Goal: Task Accomplishment & Management: Complete application form

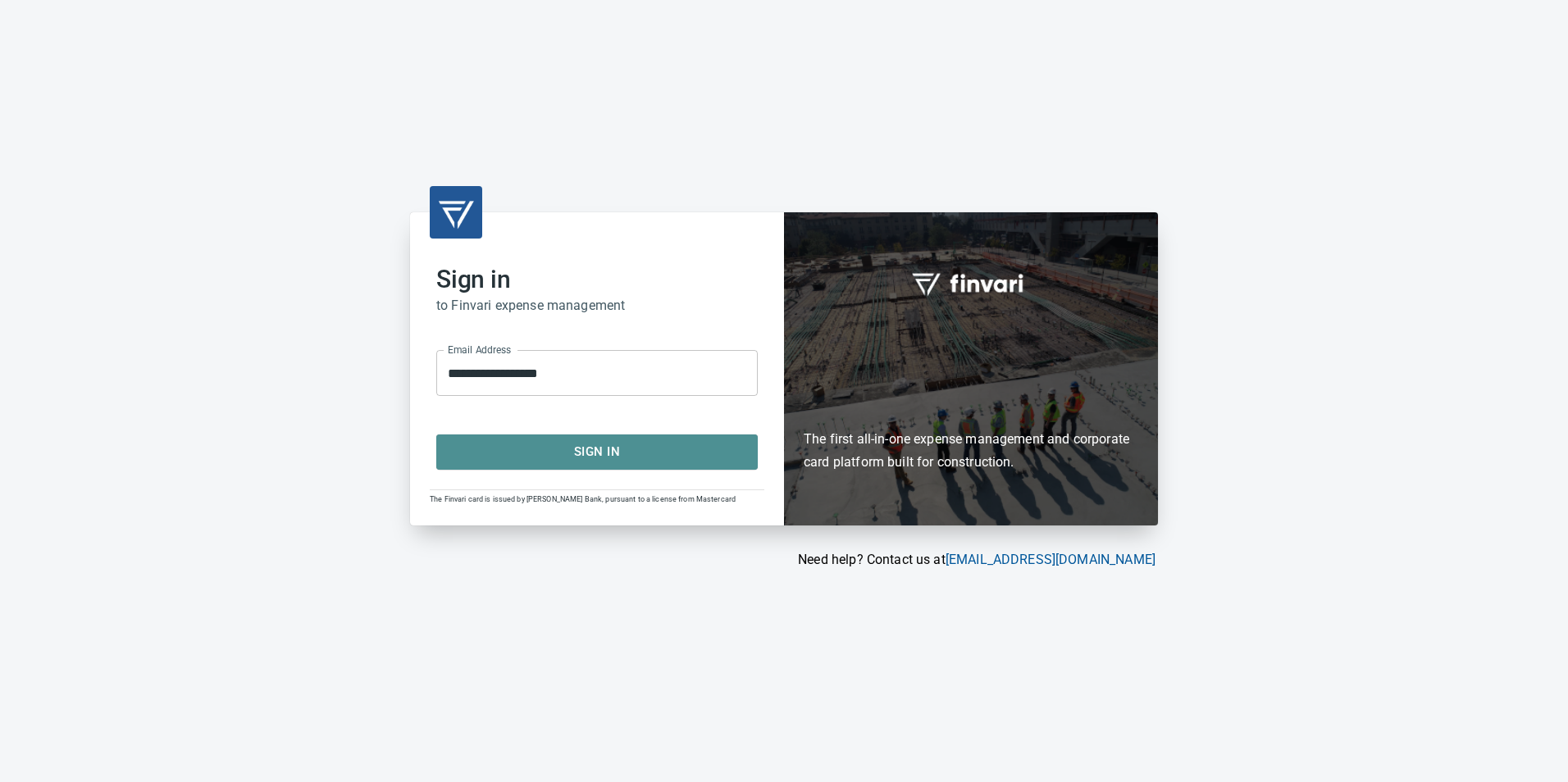
click at [681, 445] on span "Sign In" at bounding box center [597, 452] width 285 height 21
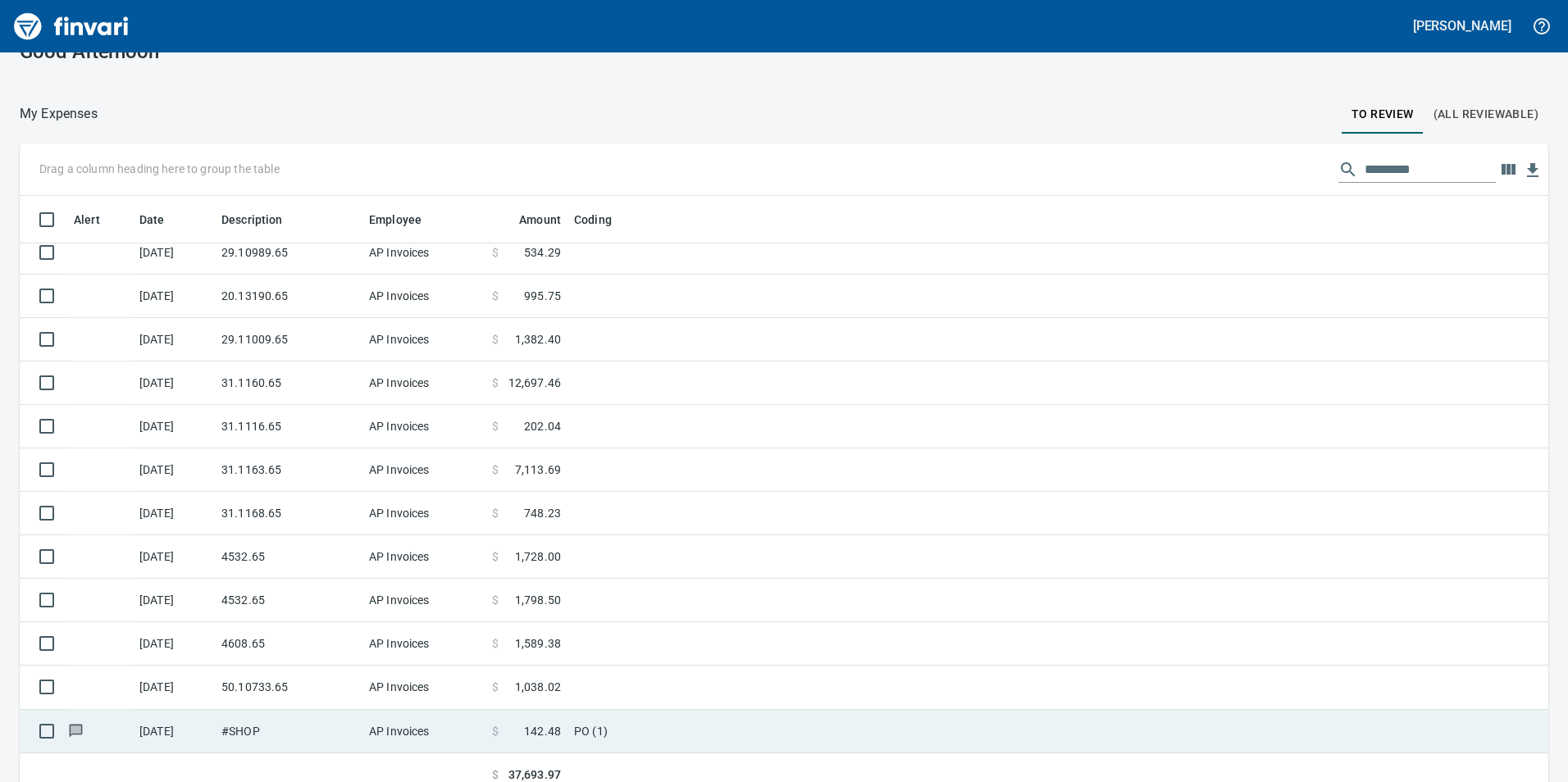
scroll to position [47, 0]
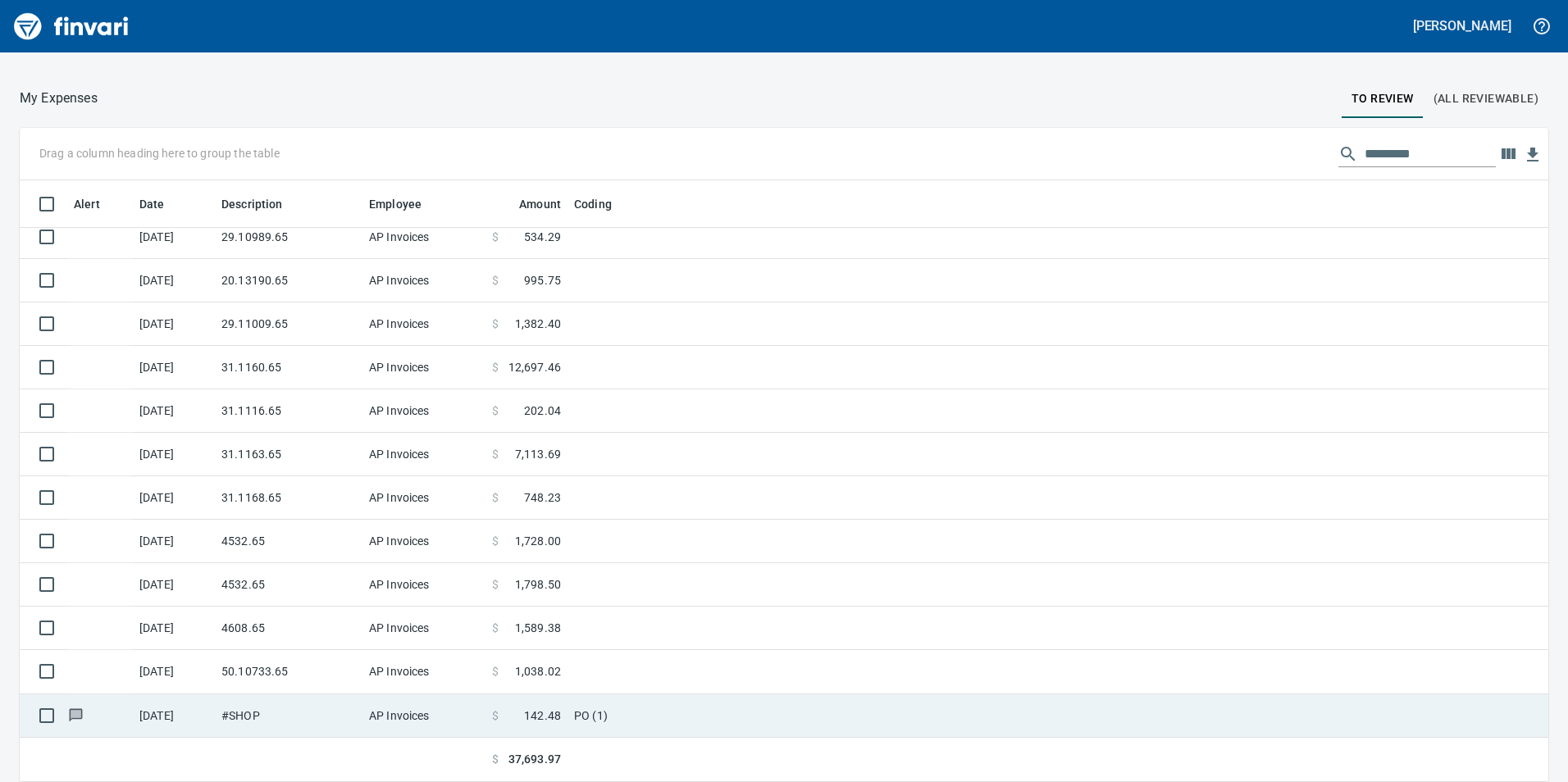
click at [346, 715] on td "#SHOP" at bounding box center [289, 716] width 147 height 44
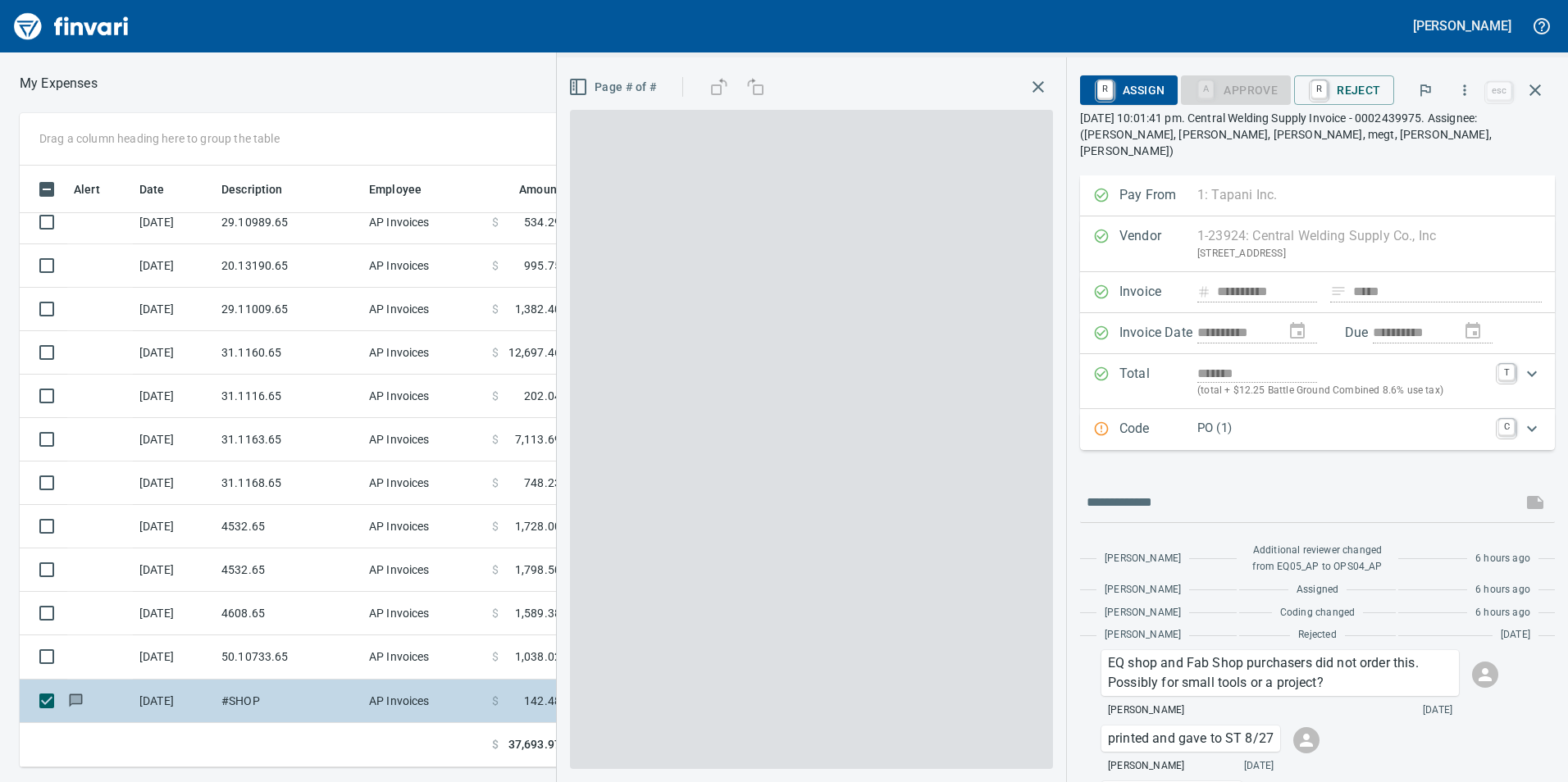
scroll to position [590, 1094]
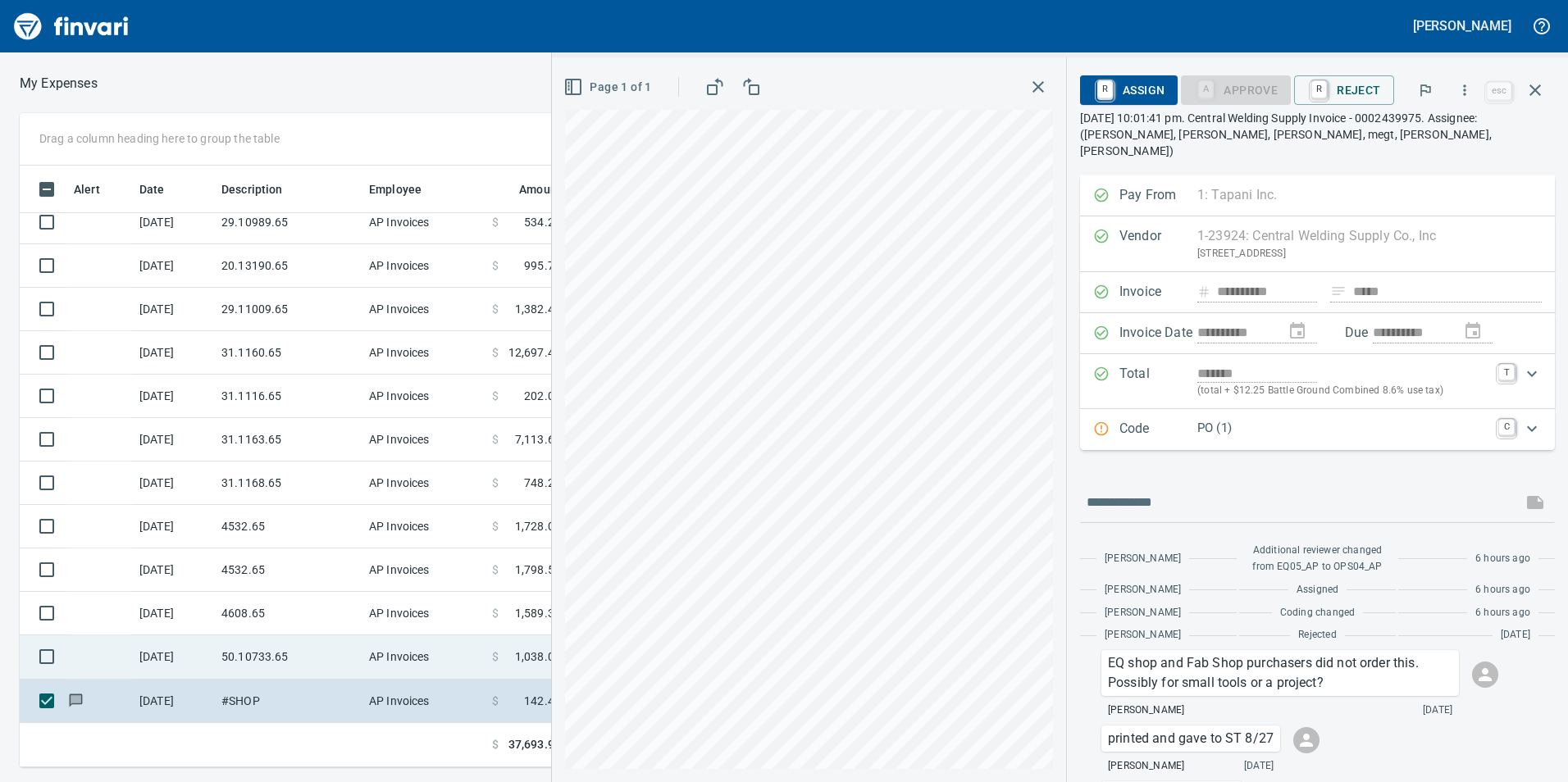
click at [300, 642] on td "50.10733.65" at bounding box center [289, 657] width 147 height 44
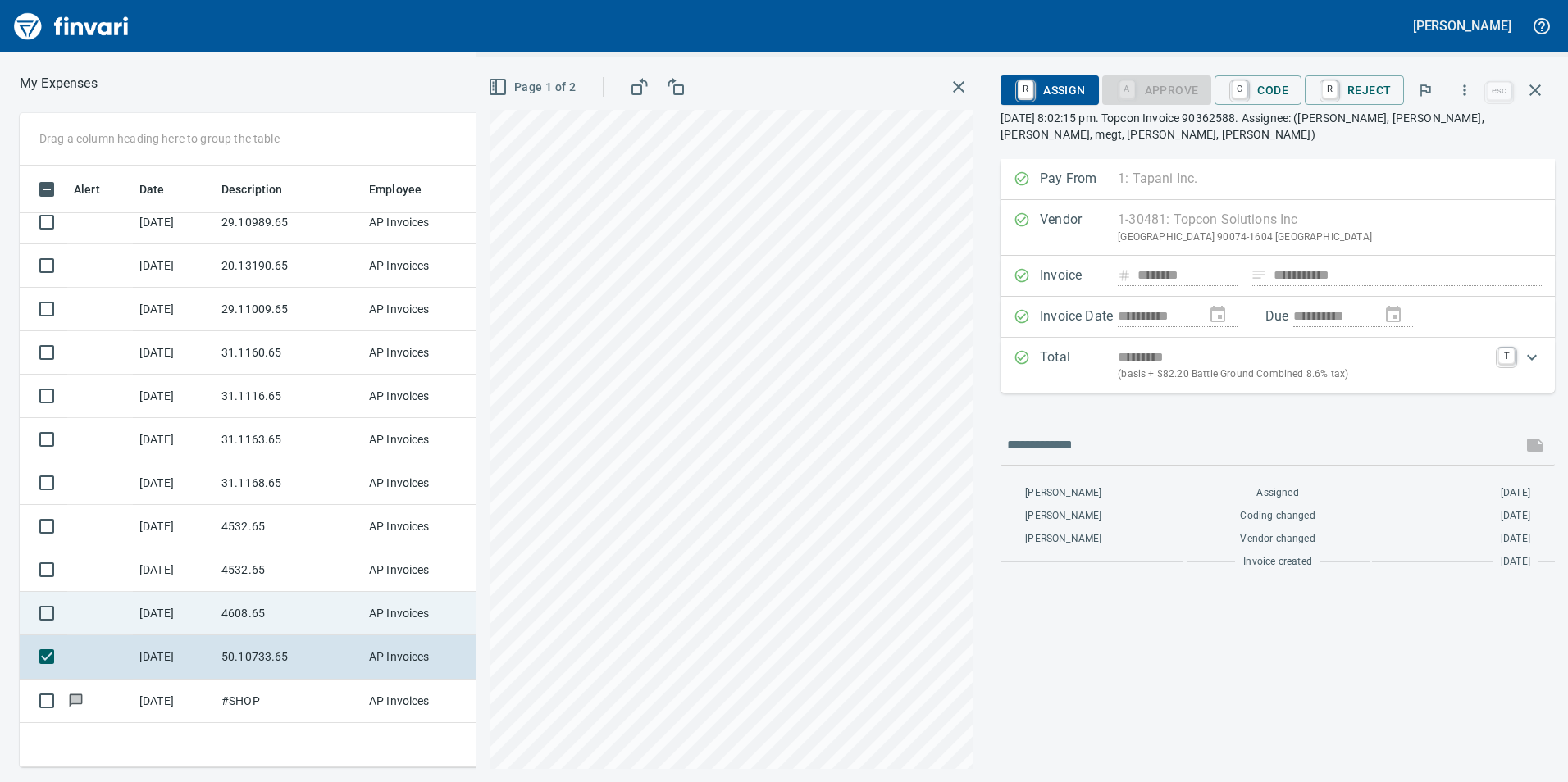
drag, startPoint x: 300, startPoint y: 642, endPoint x: 173, endPoint y: 615, distance: 129.8
click at [173, 615] on td "[DATE]" at bounding box center [174, 614] width 82 height 44
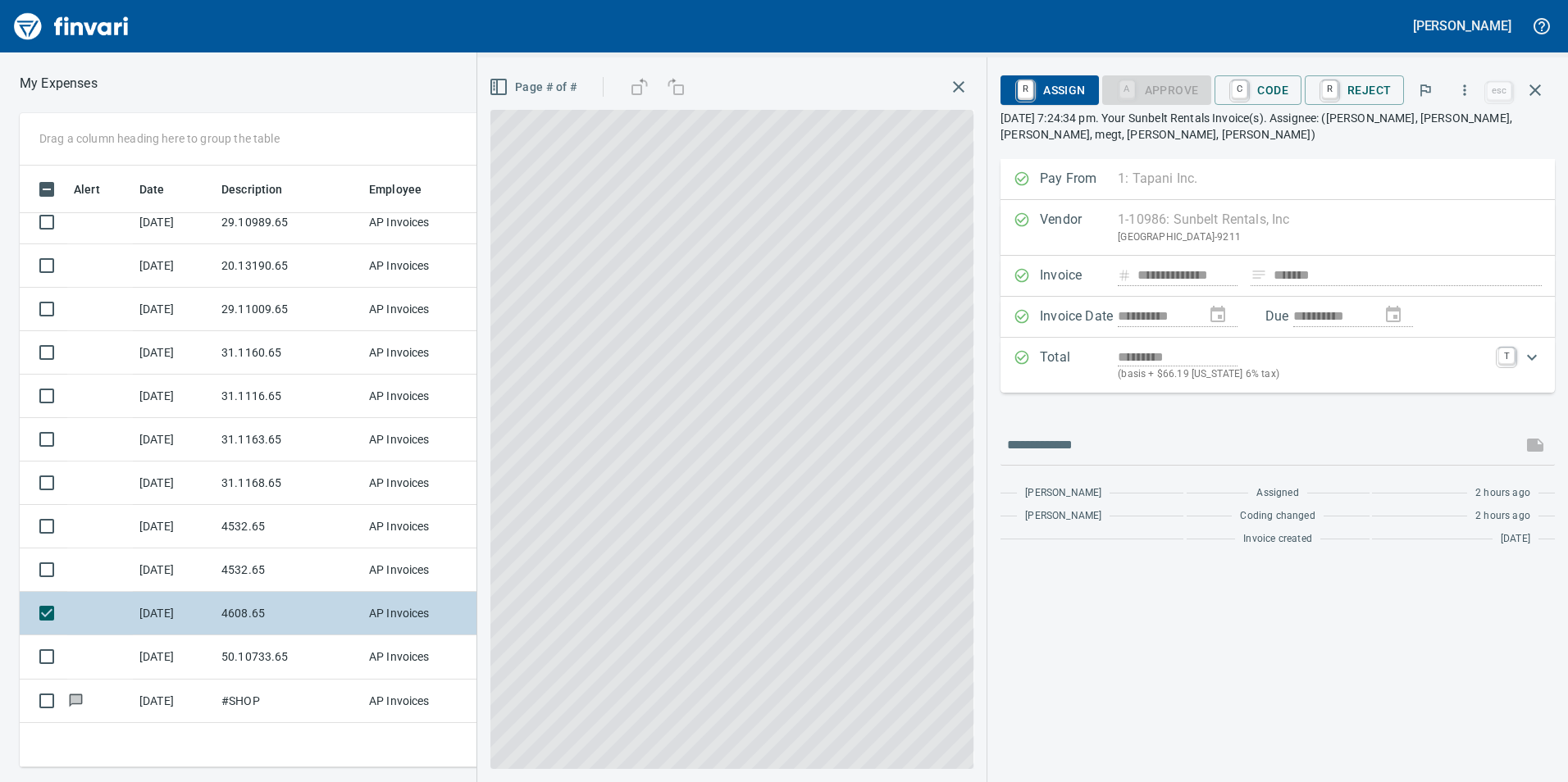
click at [173, 615] on td "[DATE]" at bounding box center [174, 614] width 82 height 44
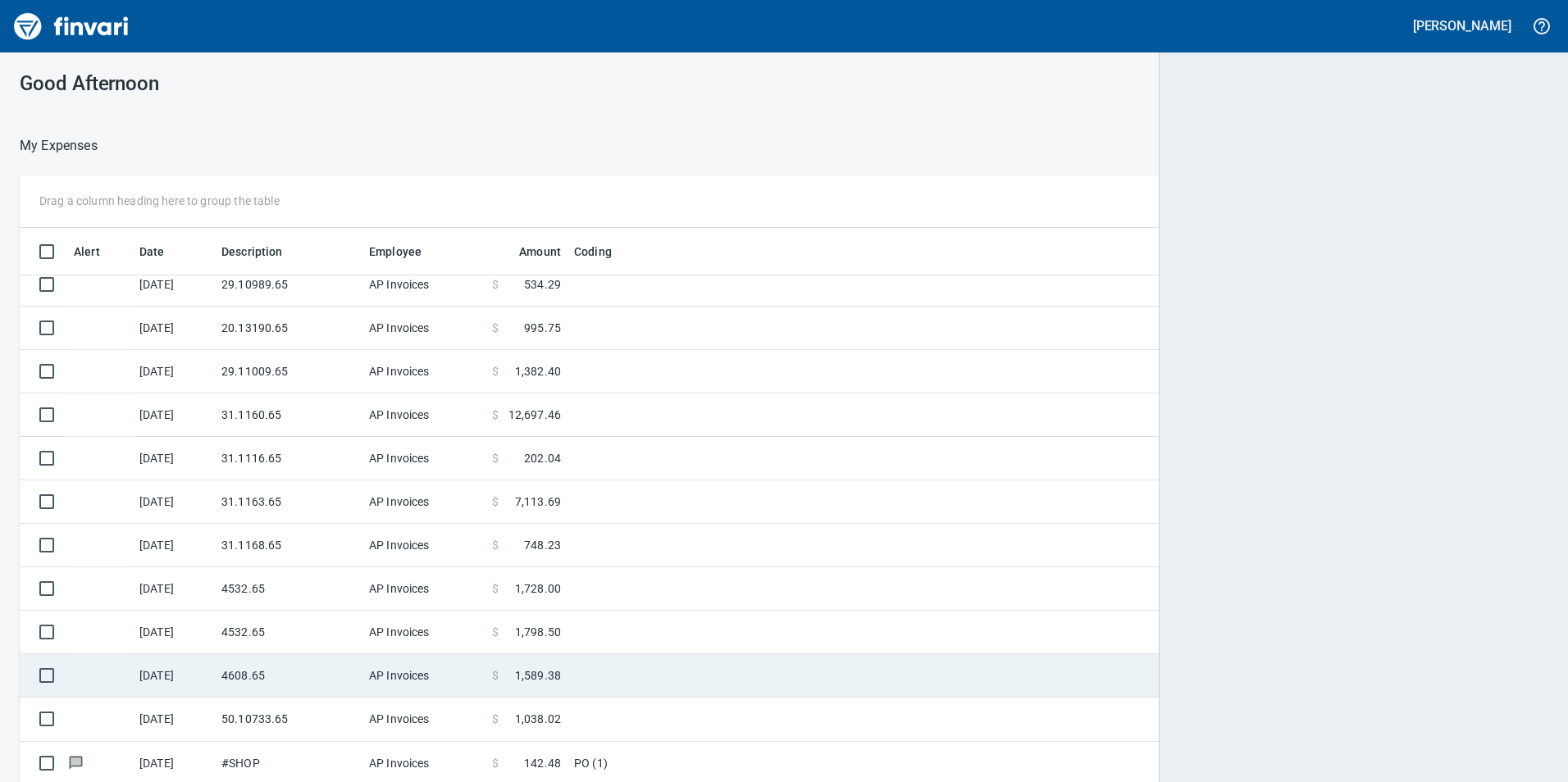
scroll to position [2, 2]
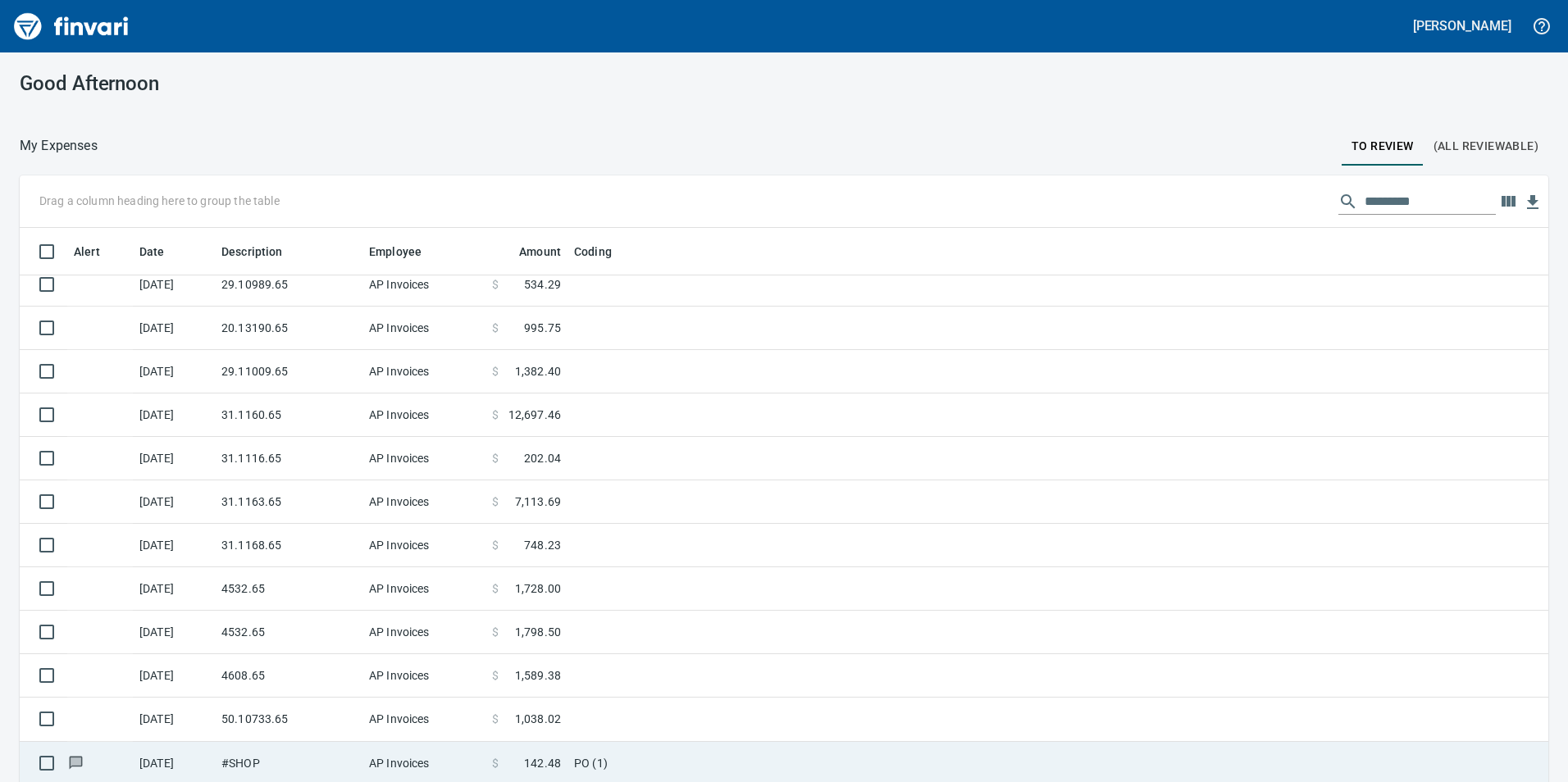
drag, startPoint x: 173, startPoint y: 615, endPoint x: 242, endPoint y: 682, distance: 96.2
click at [242, 682] on td "4608.65" at bounding box center [289, 676] width 147 height 44
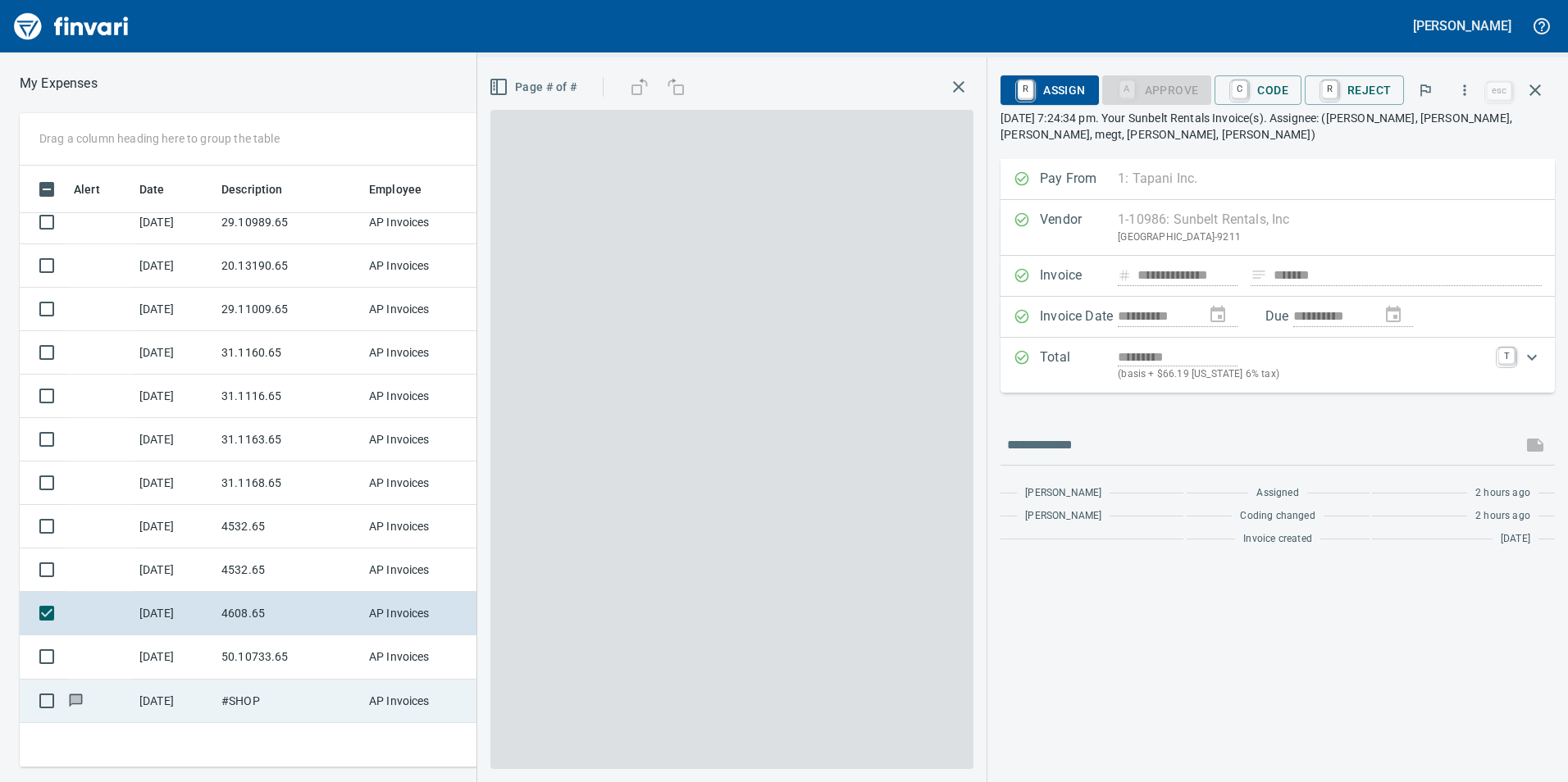
scroll to position [590, 1094]
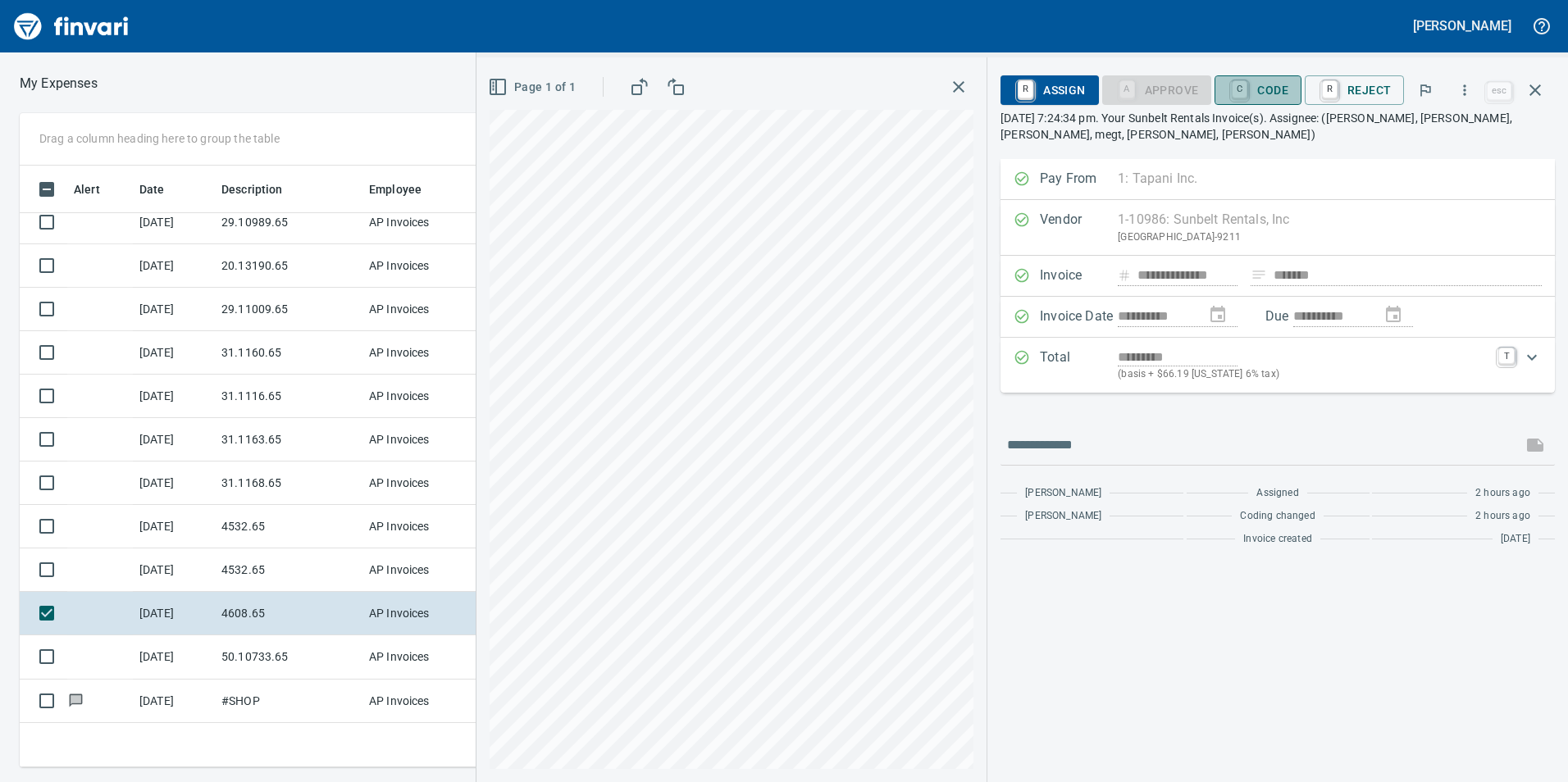
click at [1267, 104] on span "C Code" at bounding box center [1258, 90] width 61 height 28
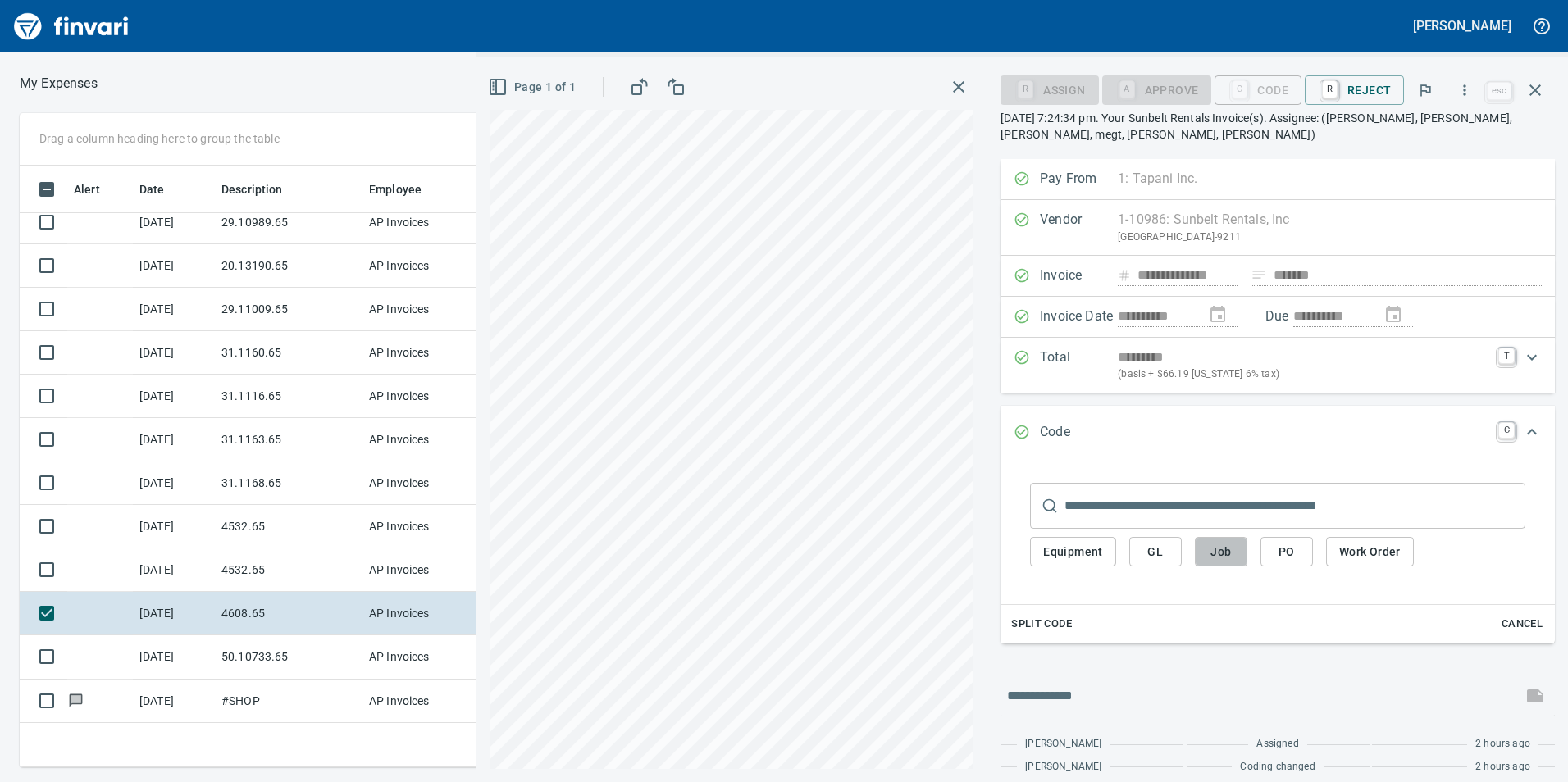
click at [1214, 548] on span "Job" at bounding box center [1221, 552] width 27 height 21
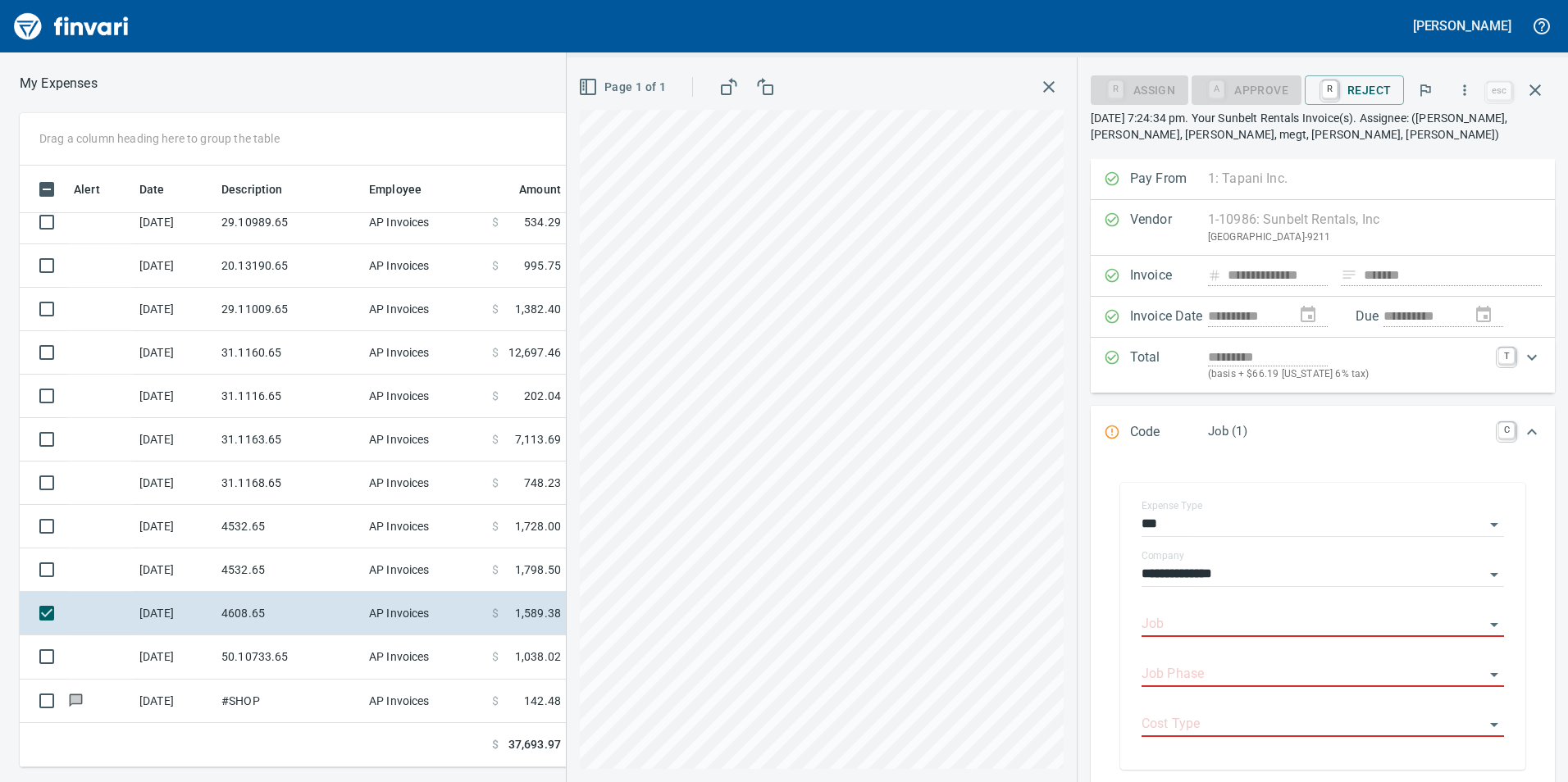
click at [1184, 623] on input "Job" at bounding box center [1313, 624] width 343 height 23
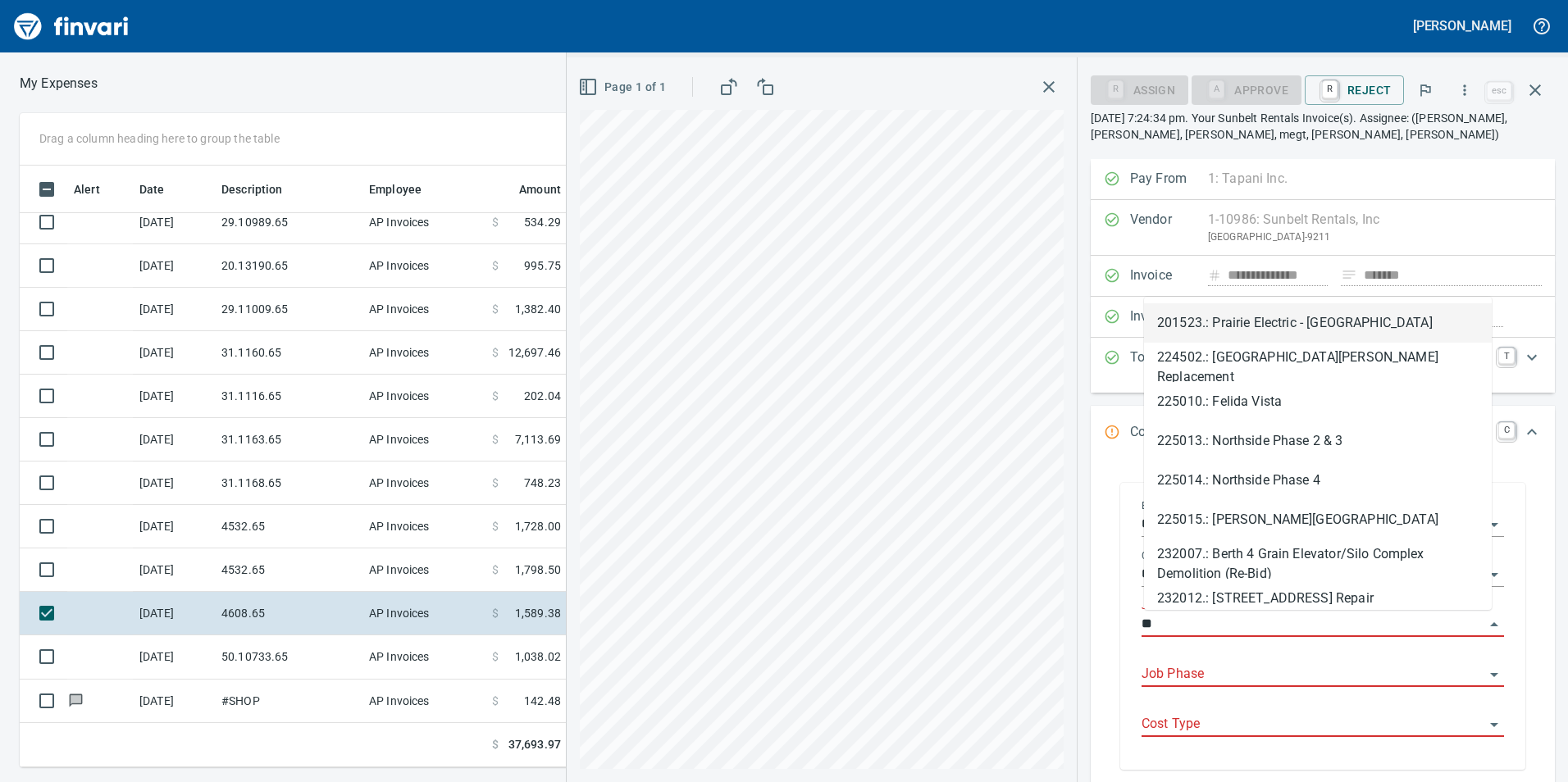
type input "*"
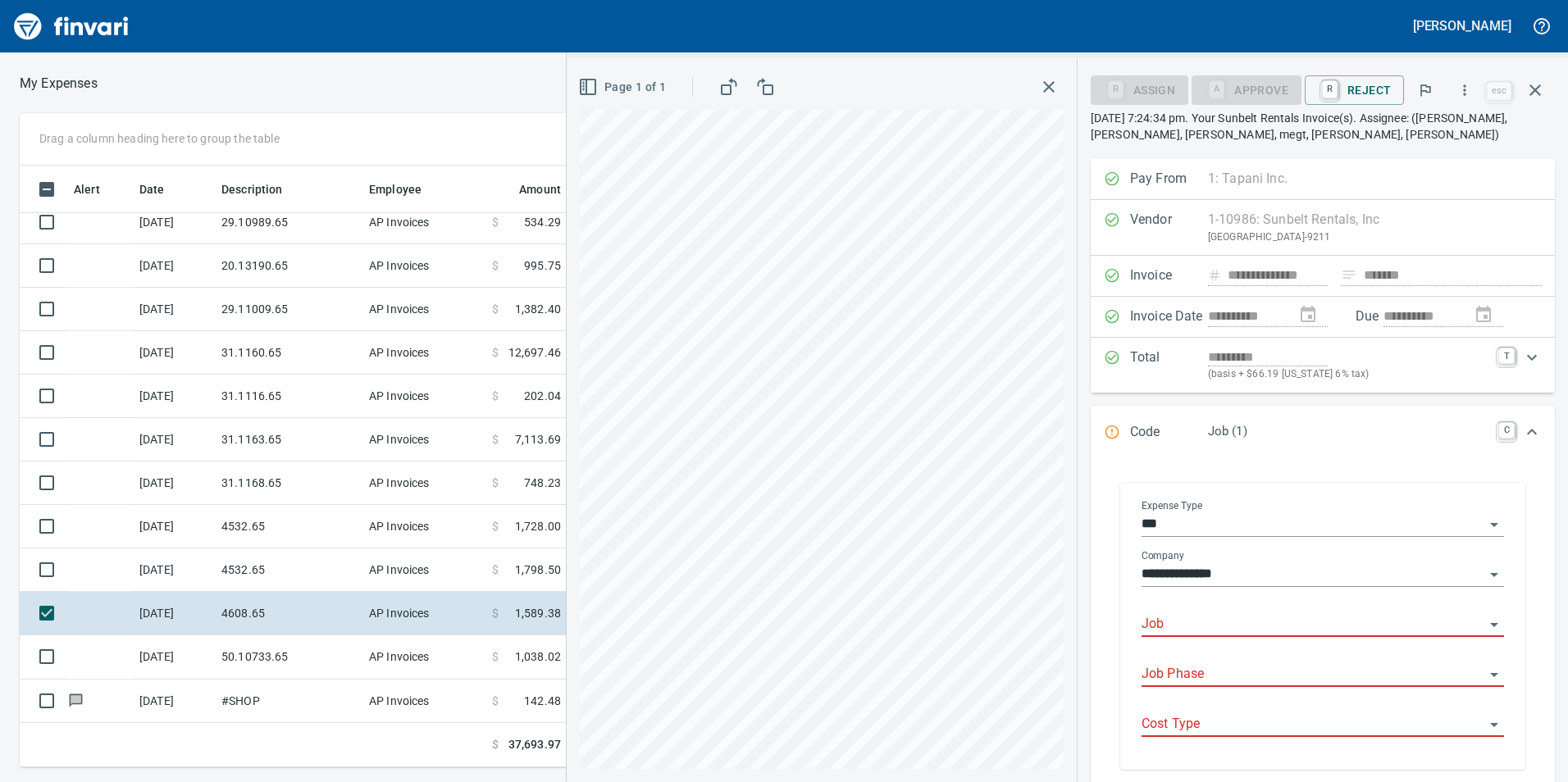
click at [1178, 638] on div "Job" at bounding box center [1322, 625] width 363 height 50
click at [1172, 617] on input "Job" at bounding box center [1313, 624] width 343 height 23
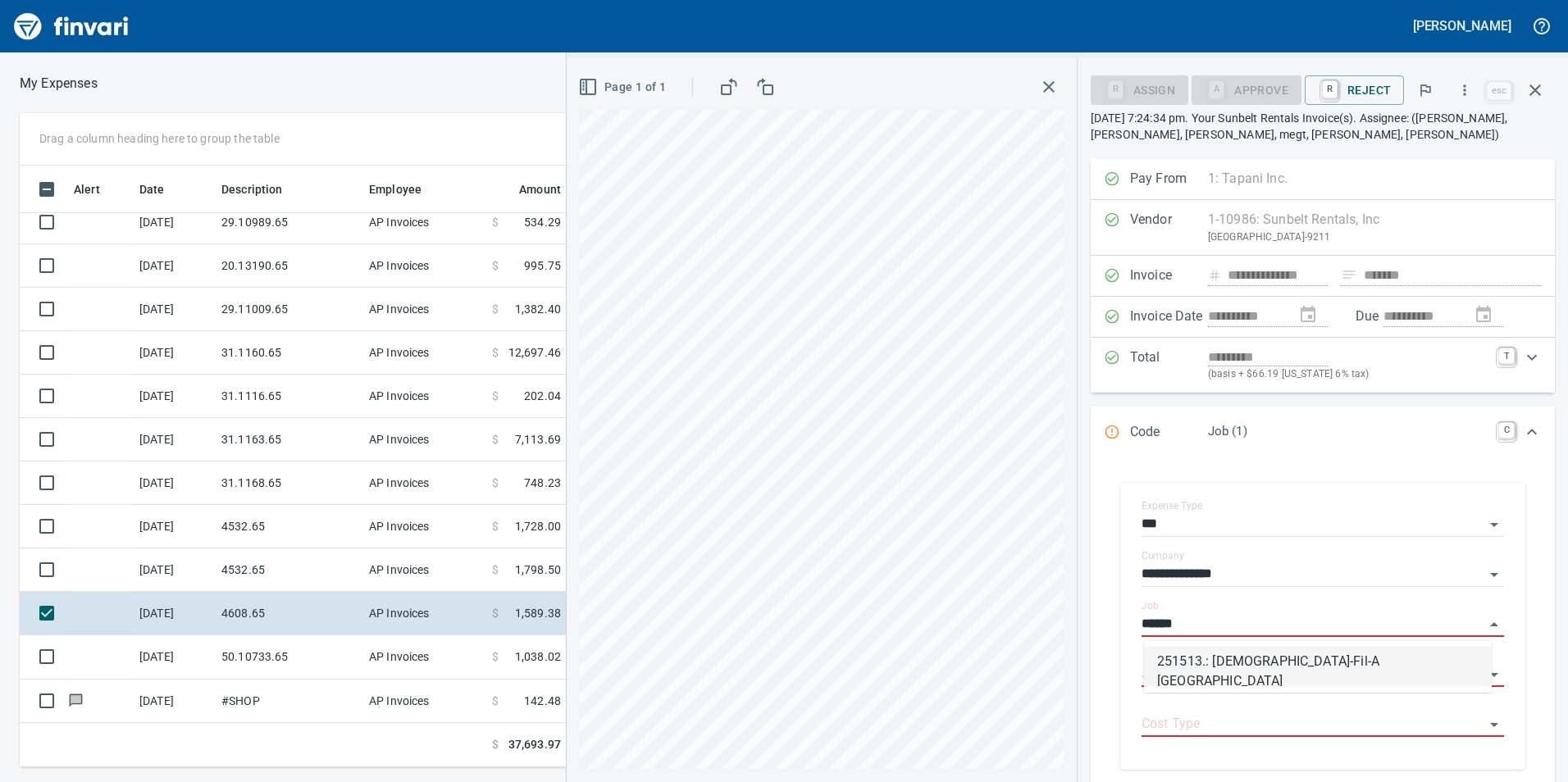
click at [1422, 676] on li "251513.: [DEMOGRAPHIC_DATA]-Fil-A [GEOGRAPHIC_DATA]" at bounding box center [1318, 667] width 348 height 39
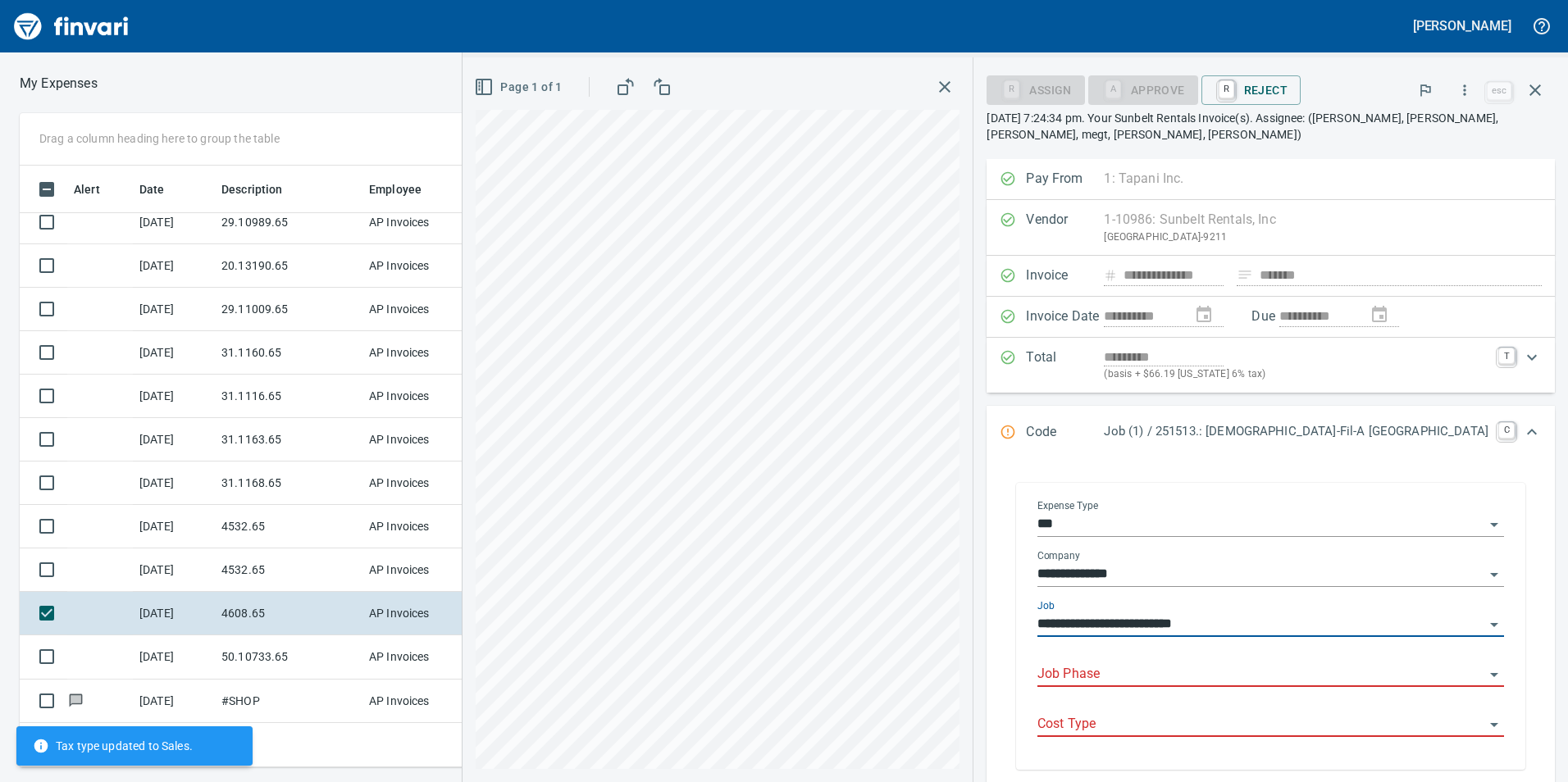
type input "**********"
click at [1335, 689] on div "Job Phase" at bounding box center [1271, 675] width 466 height 50
click at [1313, 677] on input "Job Phase" at bounding box center [1260, 675] width 447 height 23
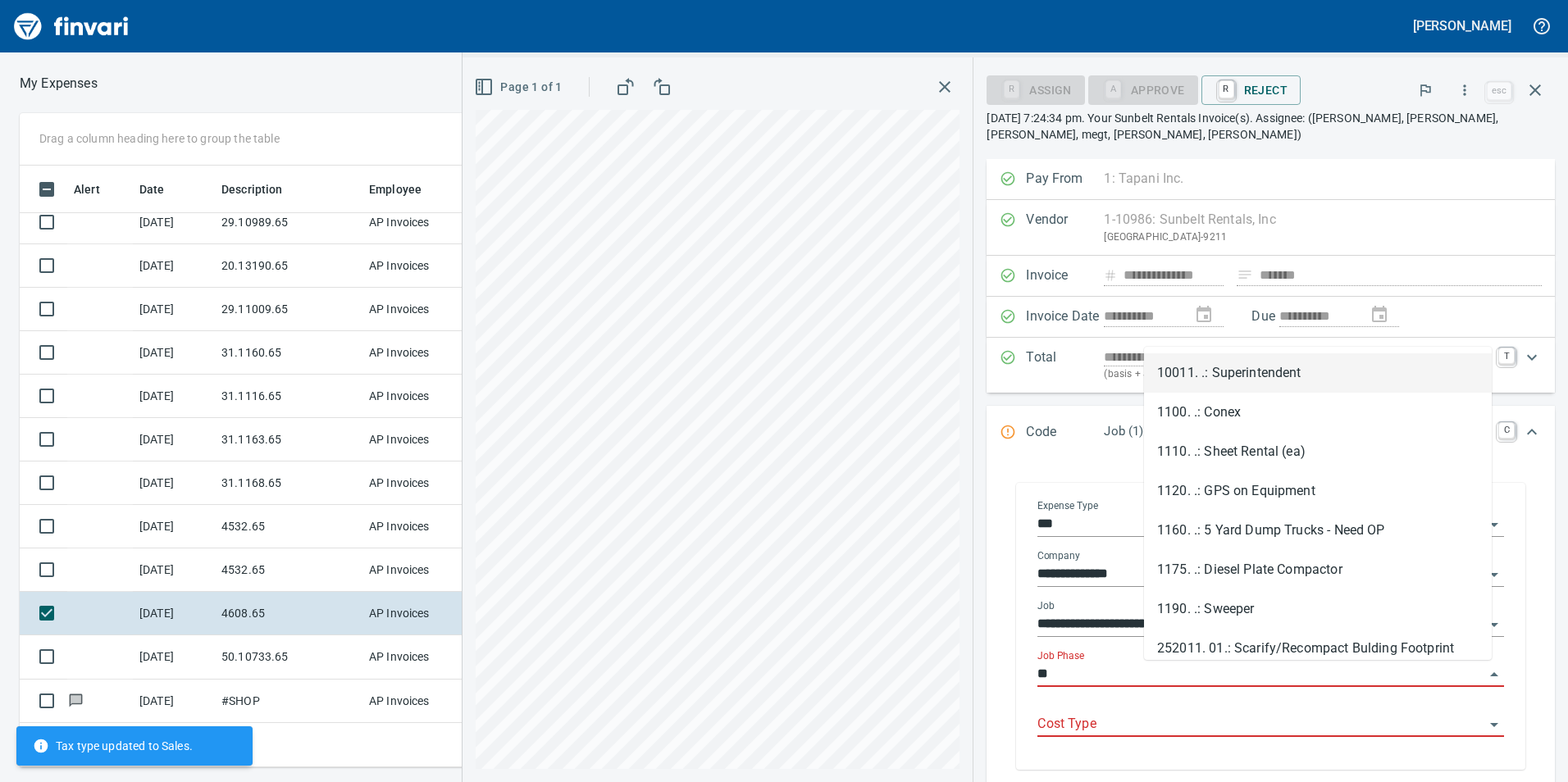
type input "*"
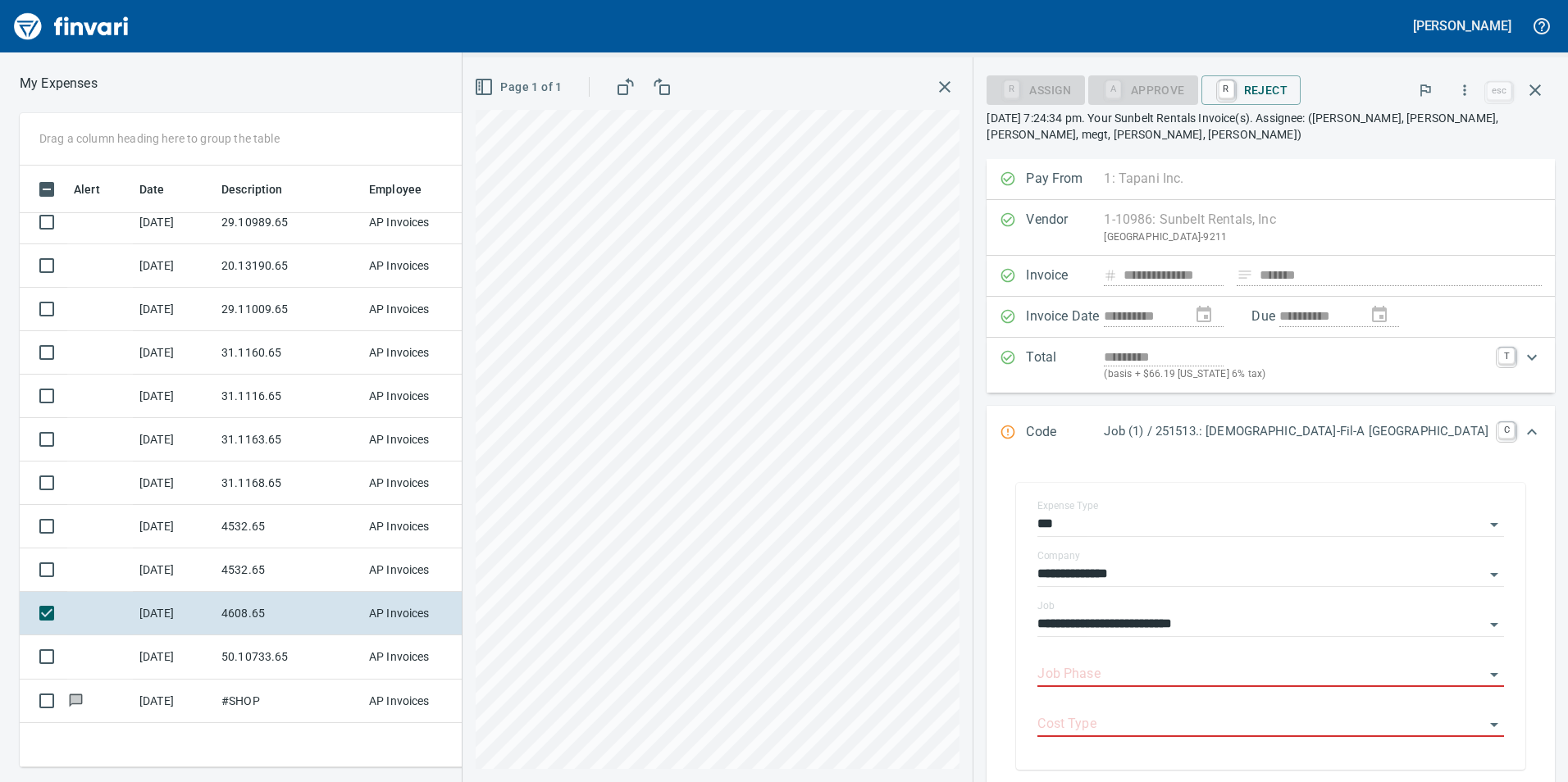
click at [1145, 320] on div "**********" at bounding box center [1014, 419] width 1105 height 725
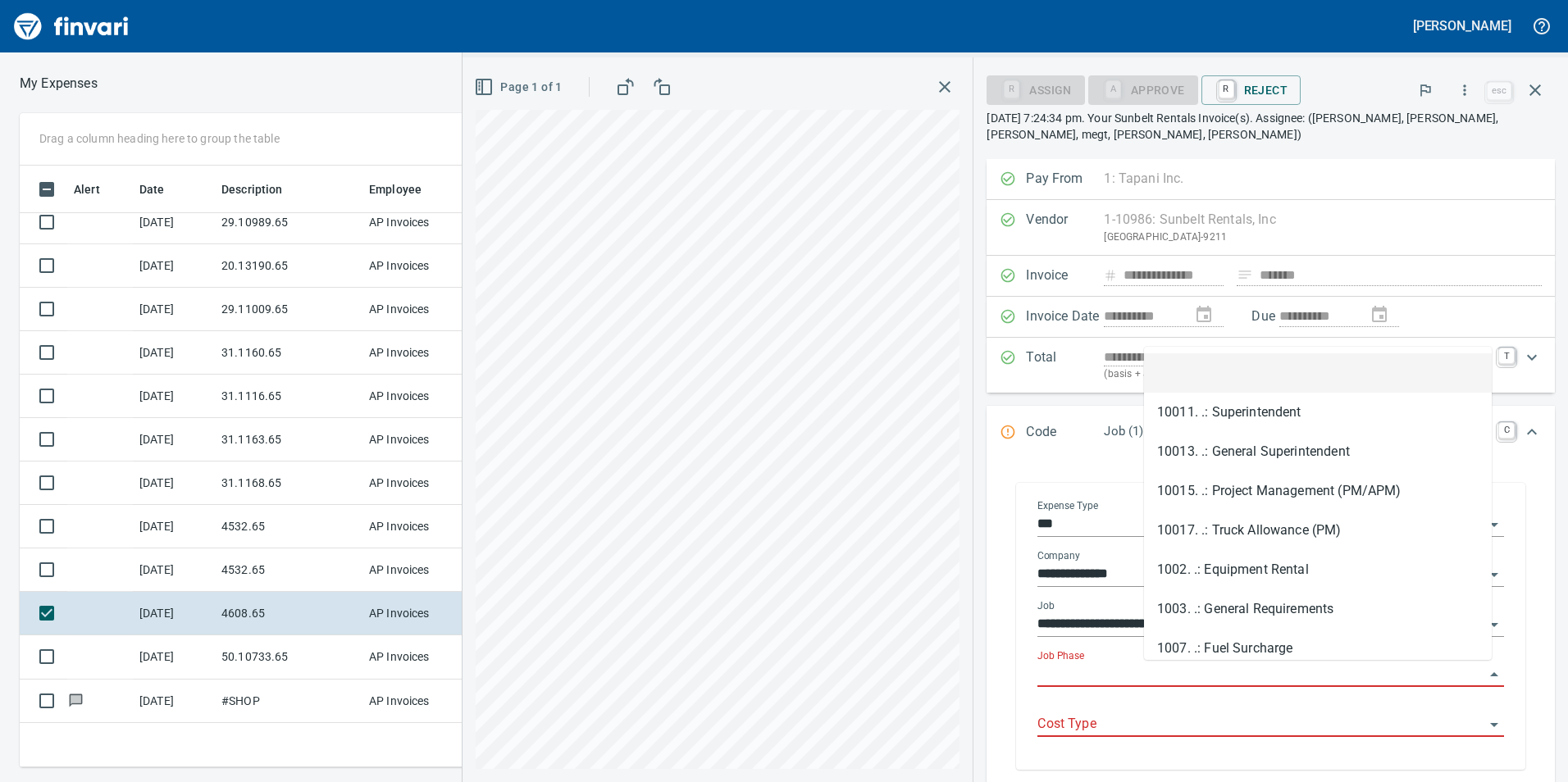
click at [1293, 668] on input "Job Phase" at bounding box center [1260, 675] width 447 height 23
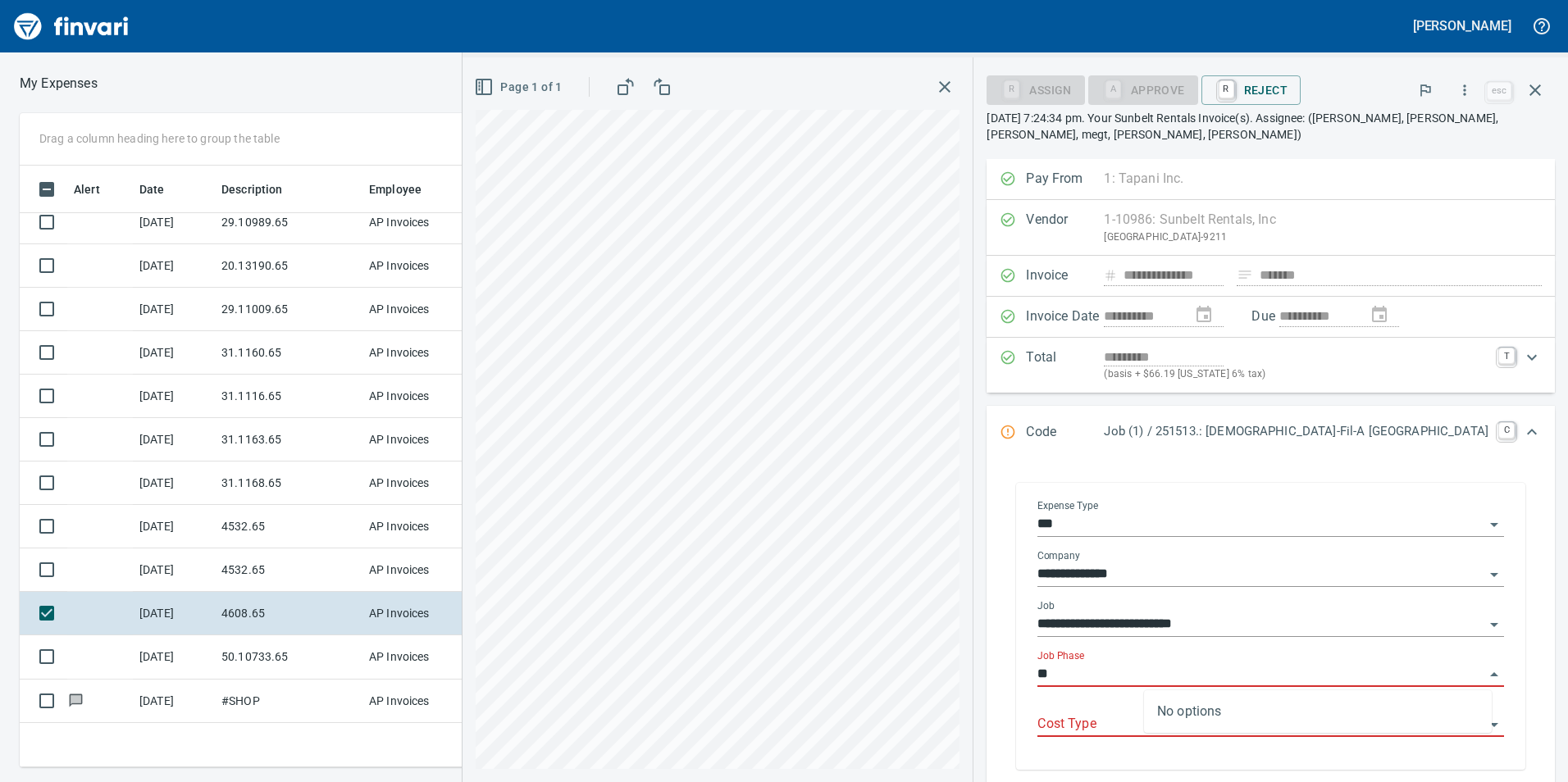
type input "*"
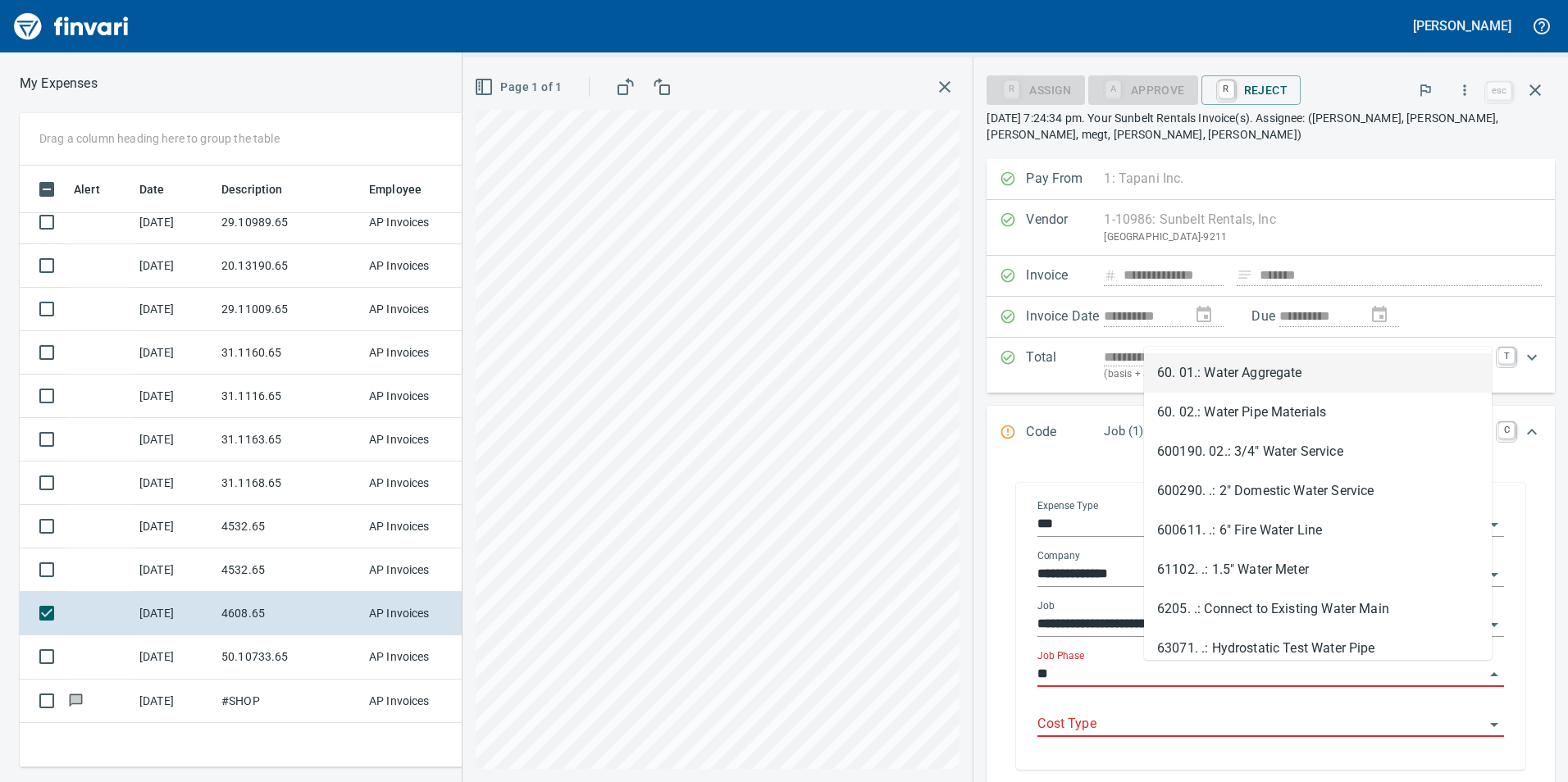
type input "*"
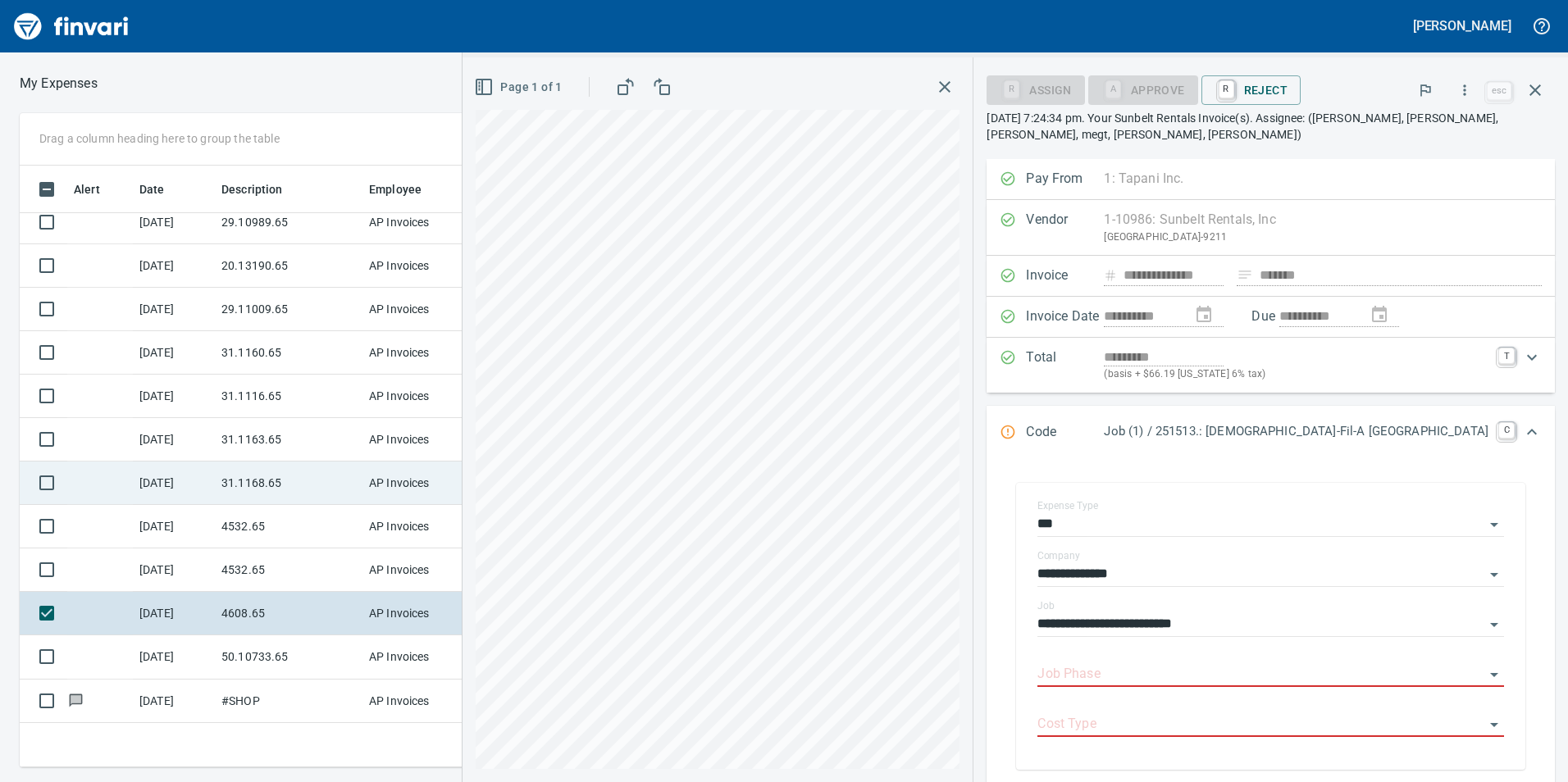
click at [231, 466] on div "Drag a column heading here to group the table Alert Date Description Employee A…" at bounding box center [784, 440] width 1568 height 654
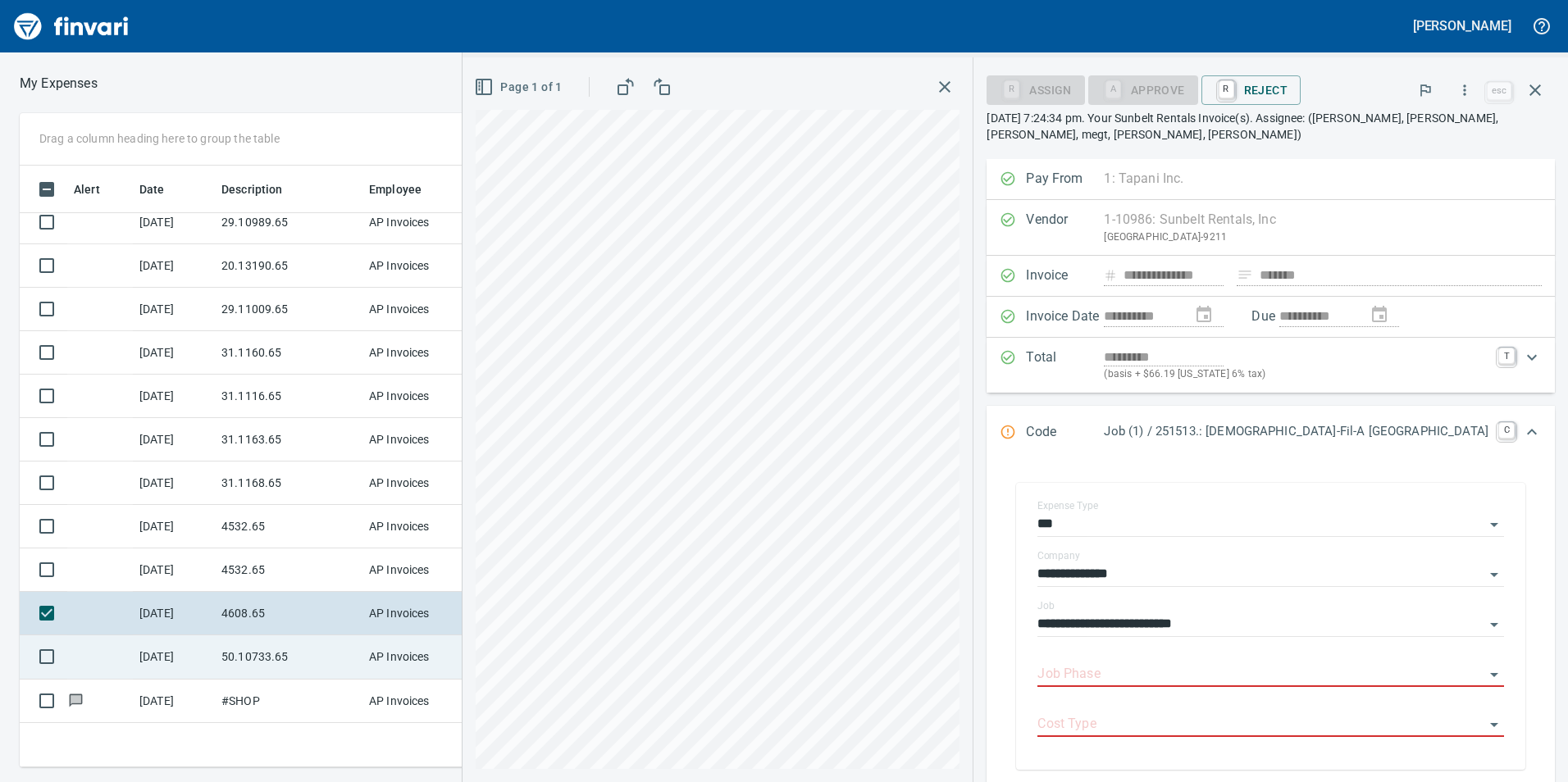
click at [274, 659] on td "50.10733.65" at bounding box center [289, 657] width 147 height 44
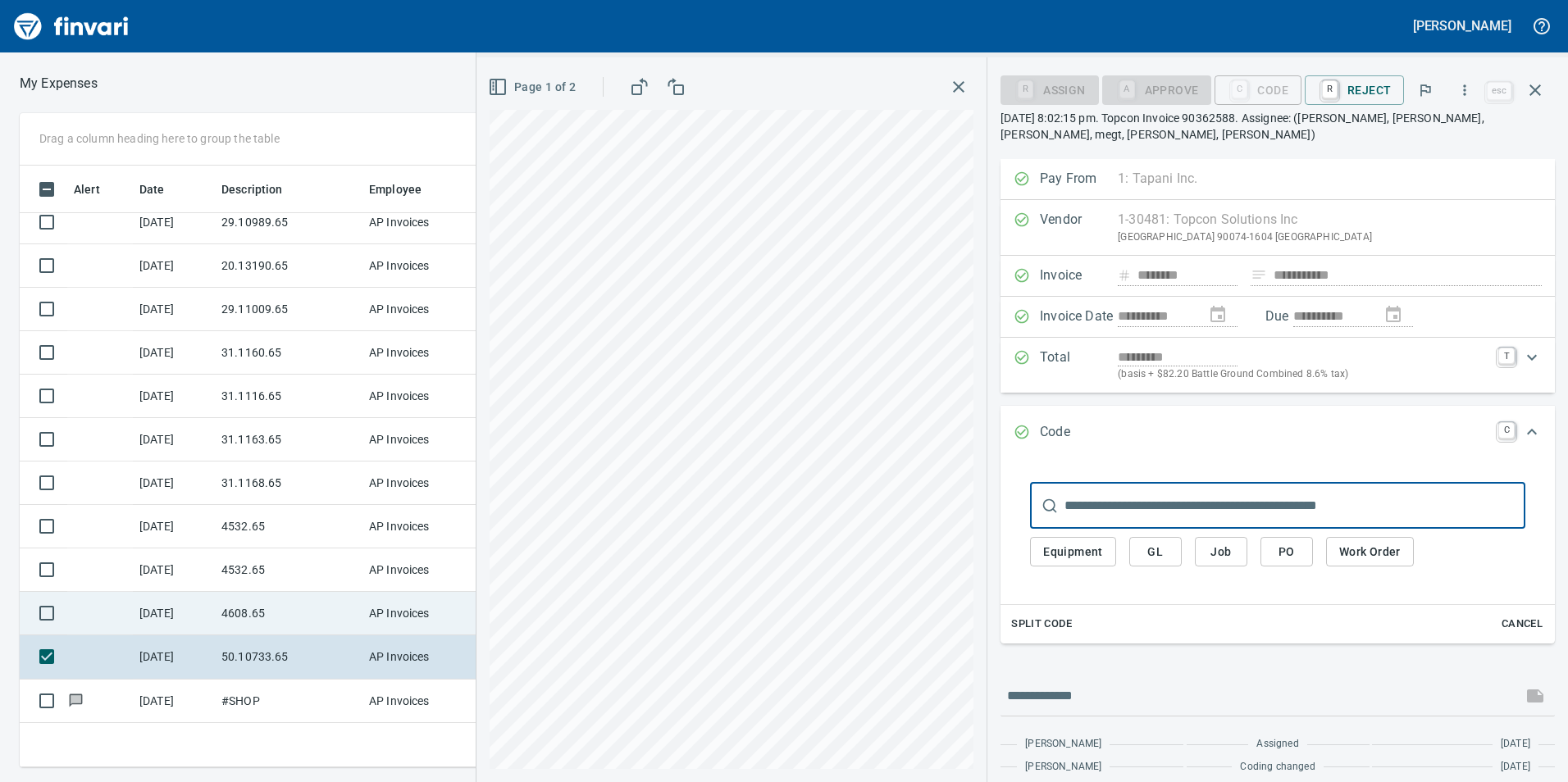
click at [269, 613] on td "4608.65" at bounding box center [289, 614] width 147 height 44
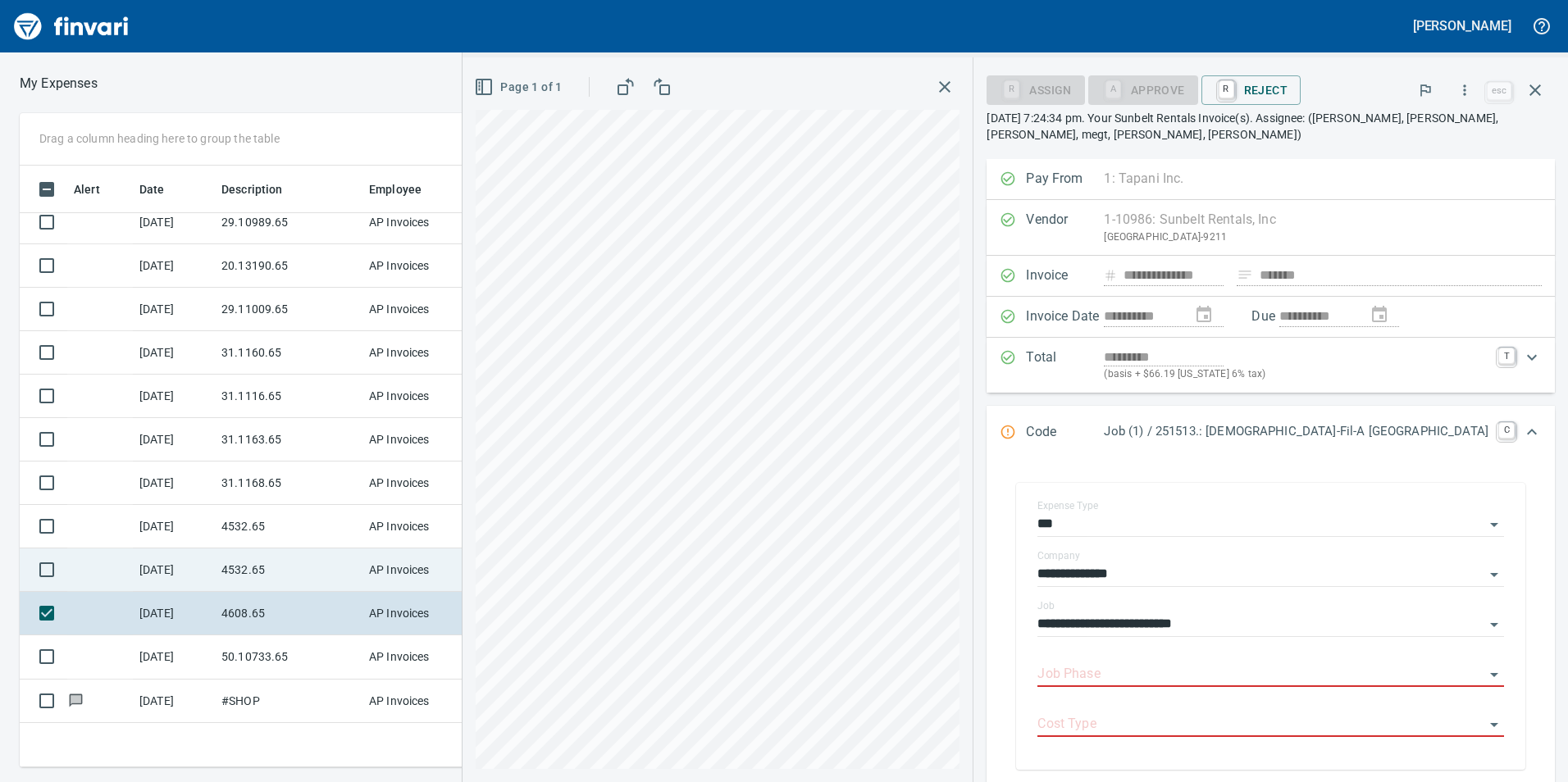
click at [270, 566] on td "4532.65" at bounding box center [289, 570] width 147 height 44
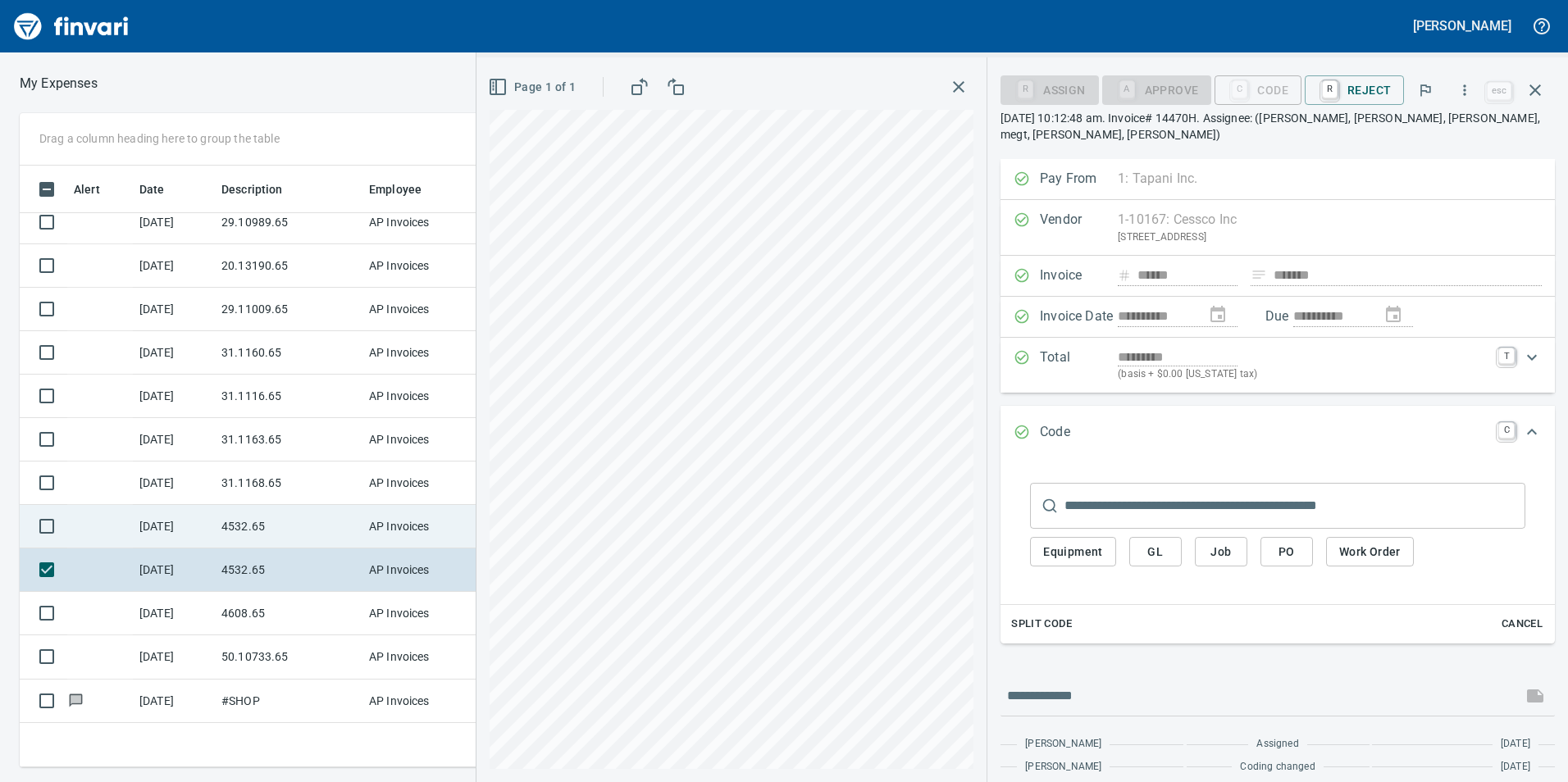
click at [272, 535] on td "4532.65" at bounding box center [289, 526] width 147 height 44
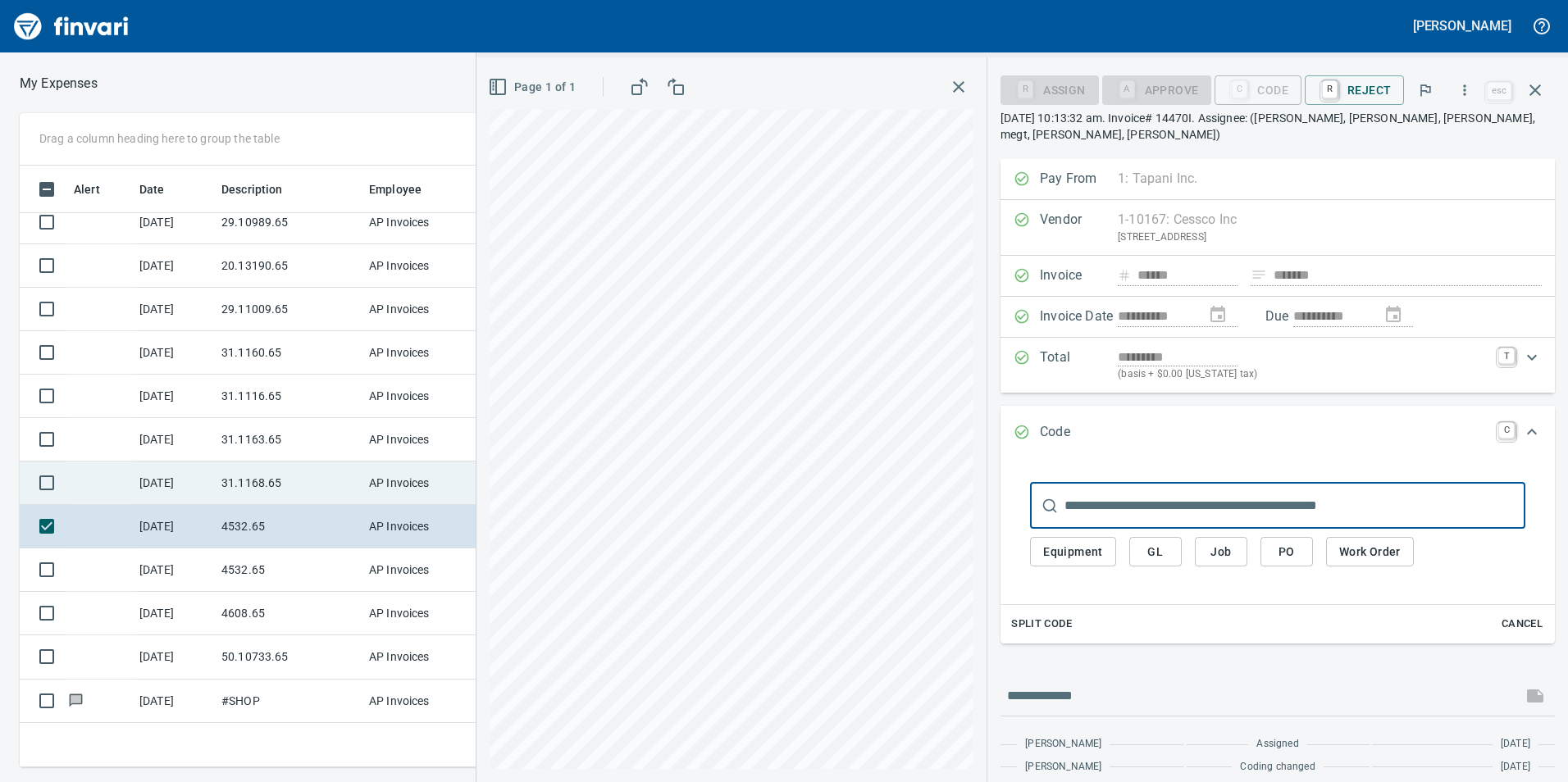
click at [289, 476] on td "31.1168.65" at bounding box center [289, 483] width 147 height 44
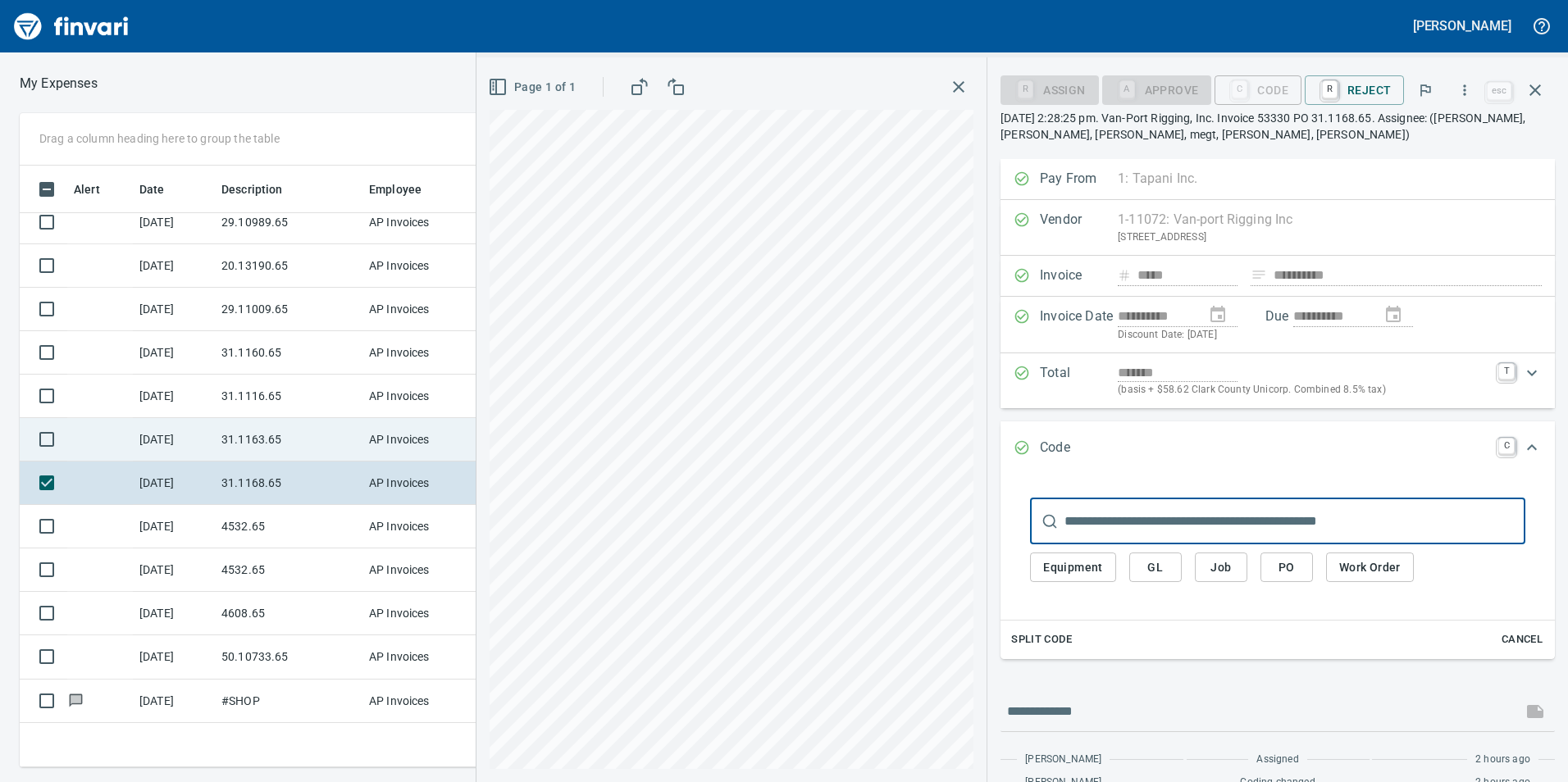
click at [264, 424] on td "31.1163.65" at bounding box center [289, 440] width 147 height 44
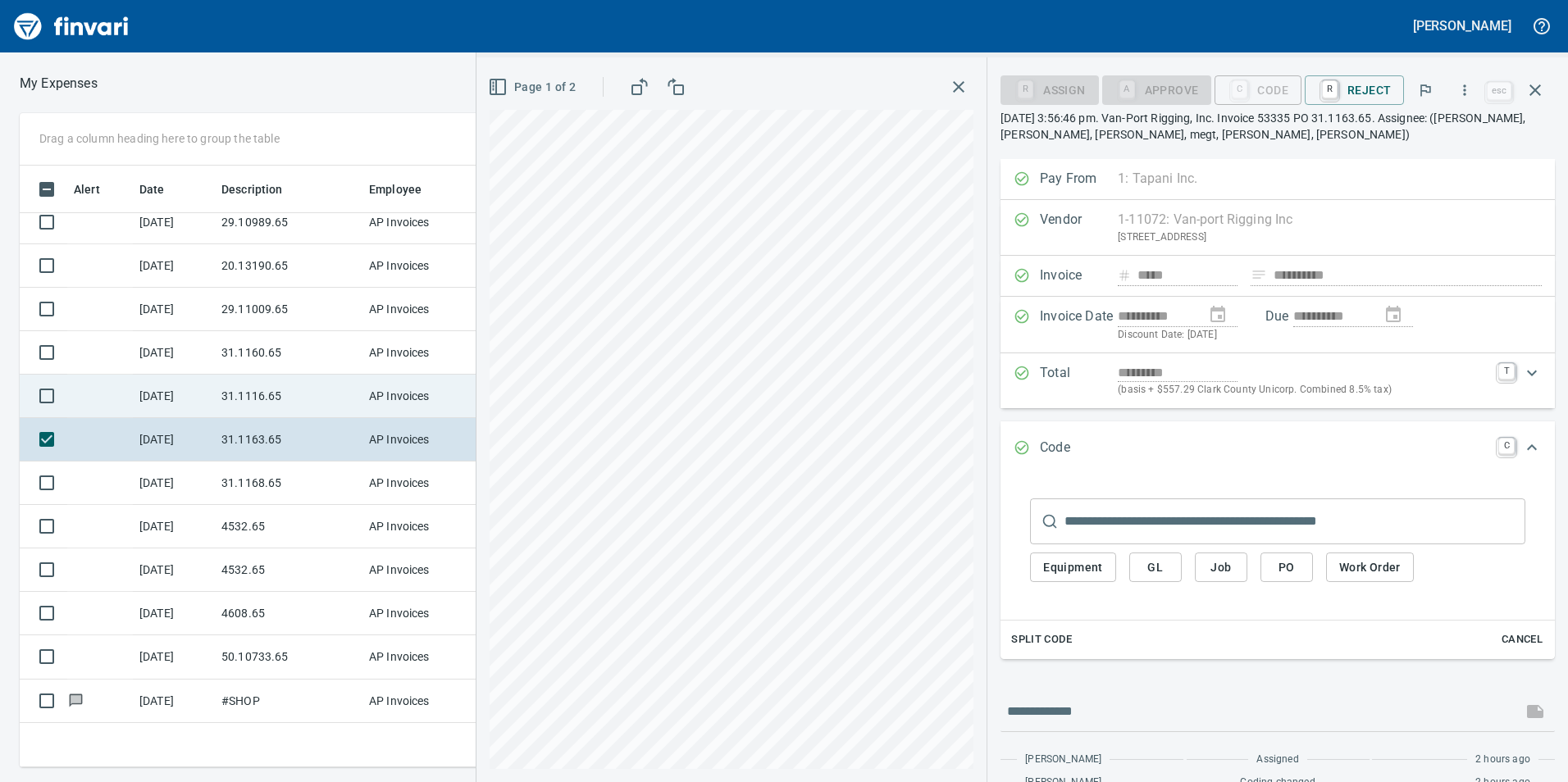
drag, startPoint x: 264, startPoint y: 424, endPoint x: 207, endPoint y: 386, distance: 68.5
click at [207, 385] on td "[DATE]" at bounding box center [174, 396] width 82 height 44
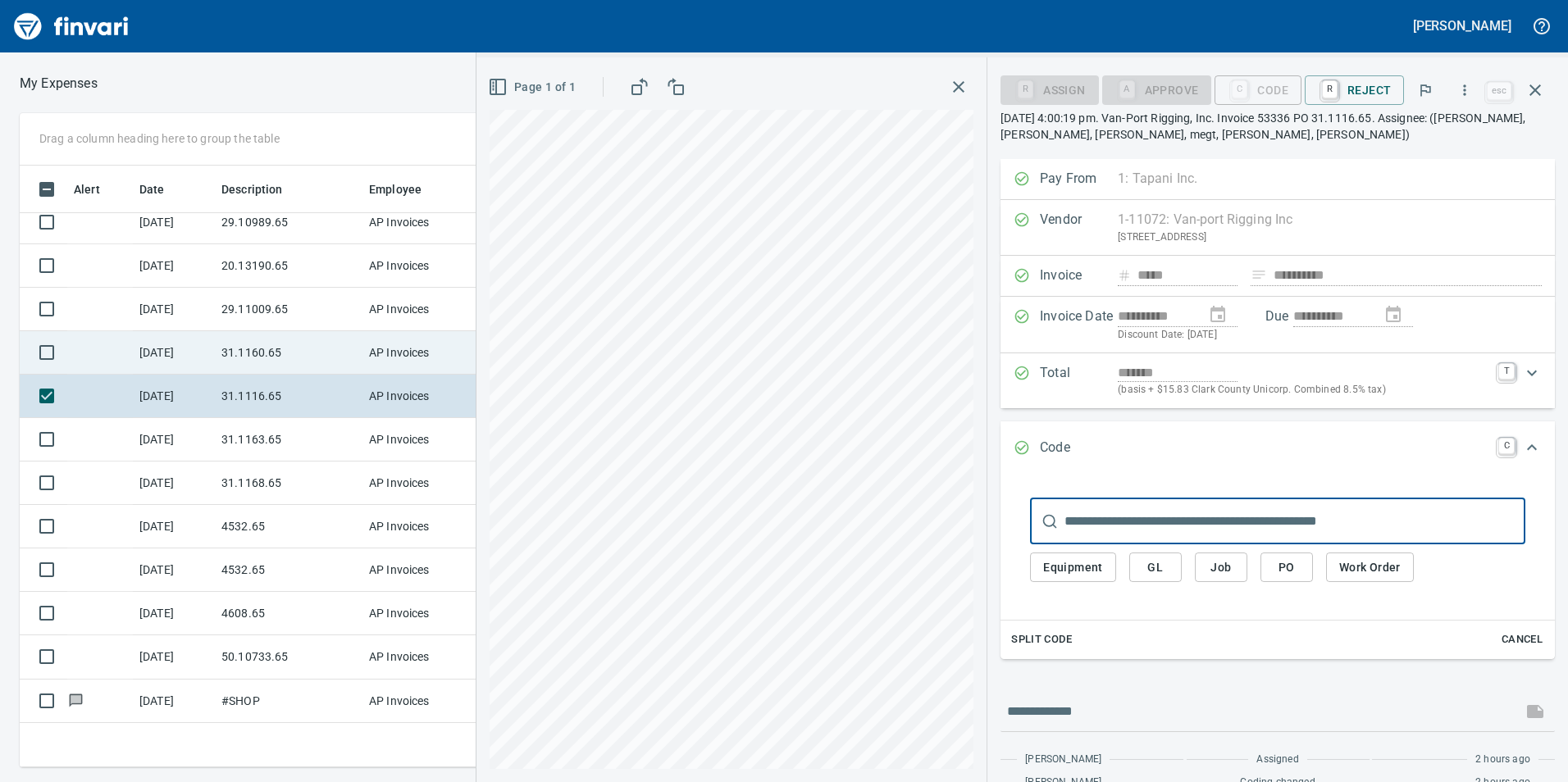
click at [237, 357] on td "31.1160.65" at bounding box center [289, 352] width 147 height 44
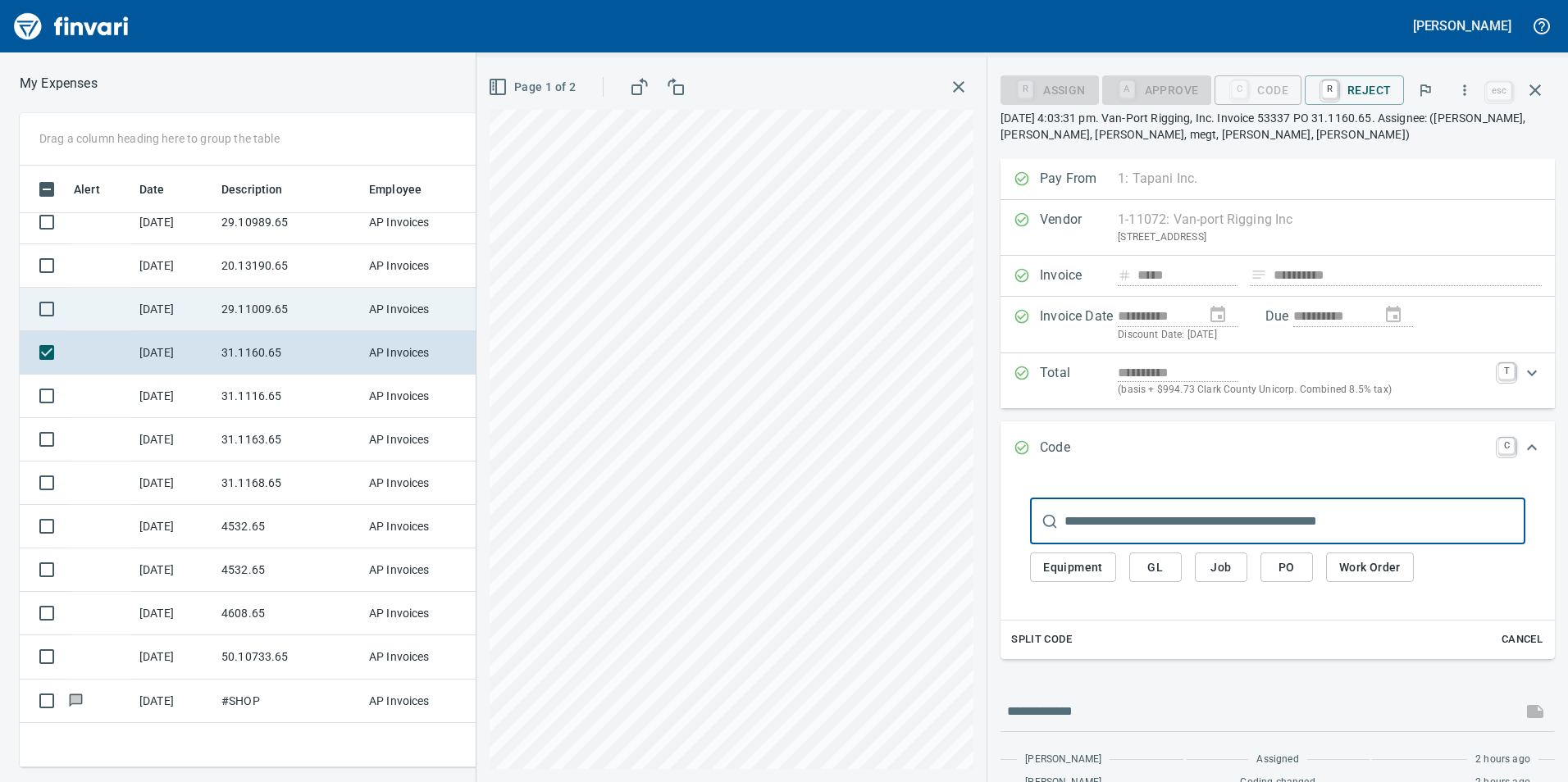
click at [257, 301] on td "29.11009.65" at bounding box center [289, 310] width 147 height 44
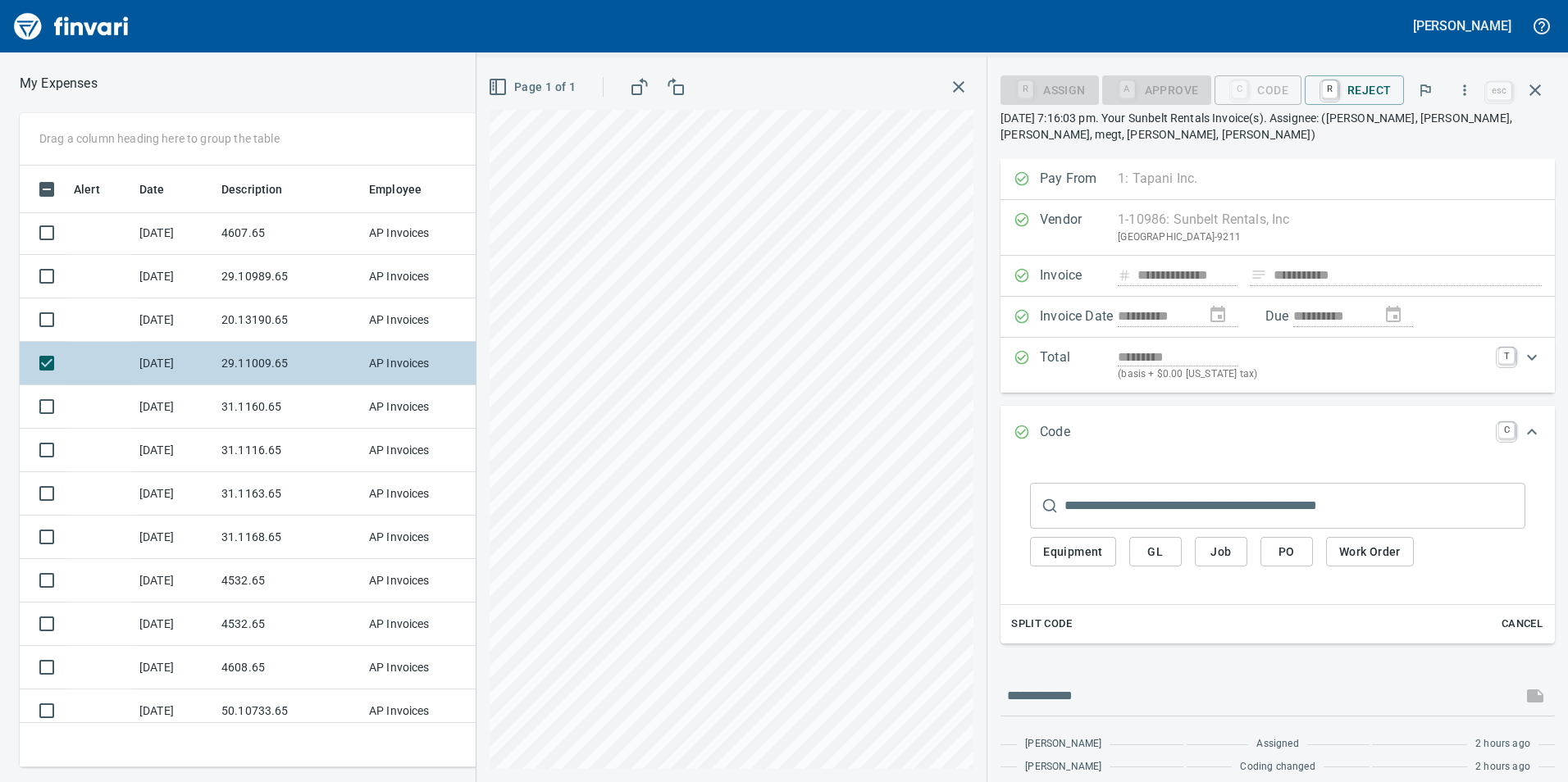
scroll to position [17, 0]
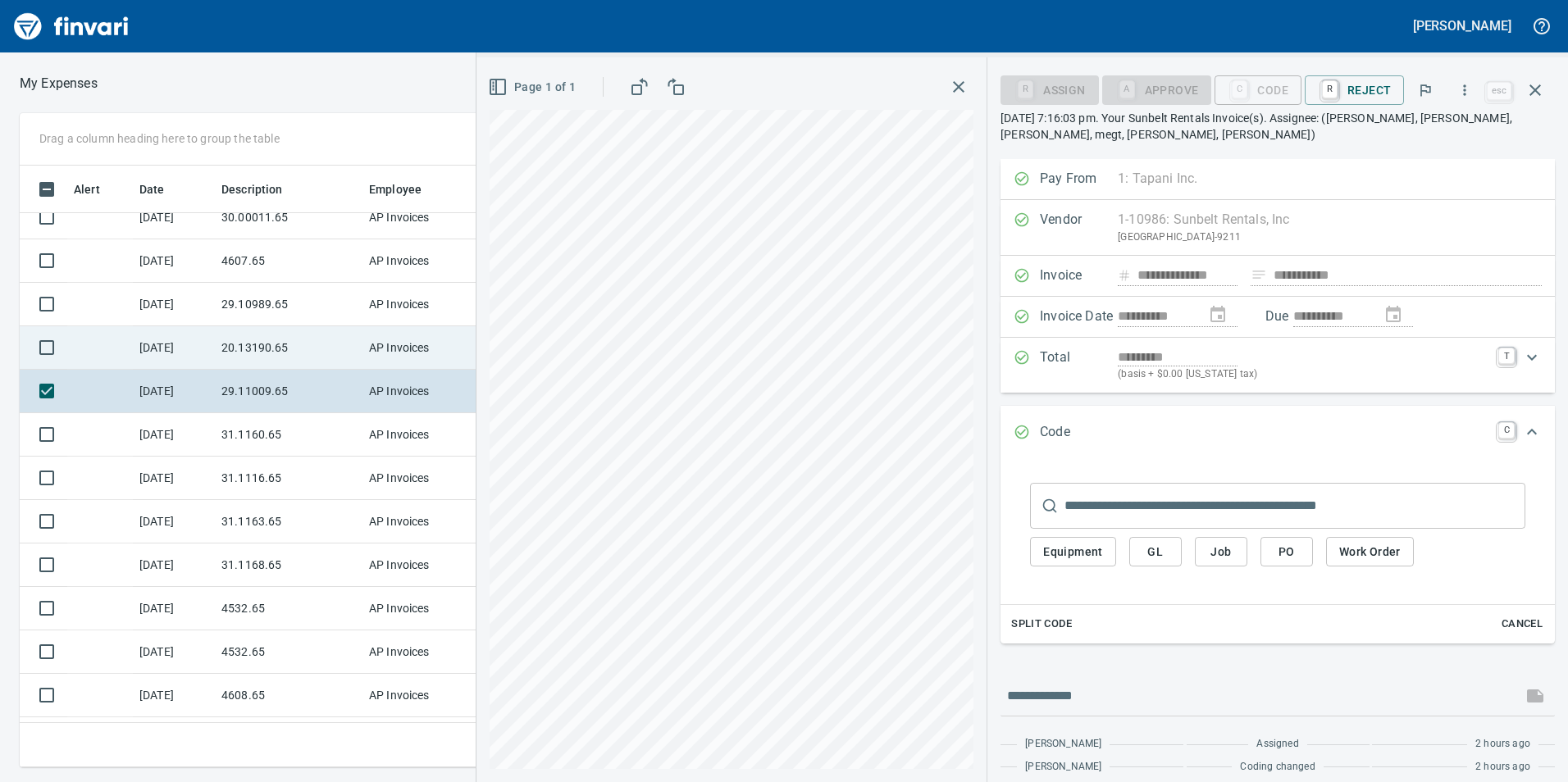
click at [310, 352] on td "20.13190.65" at bounding box center [289, 348] width 147 height 44
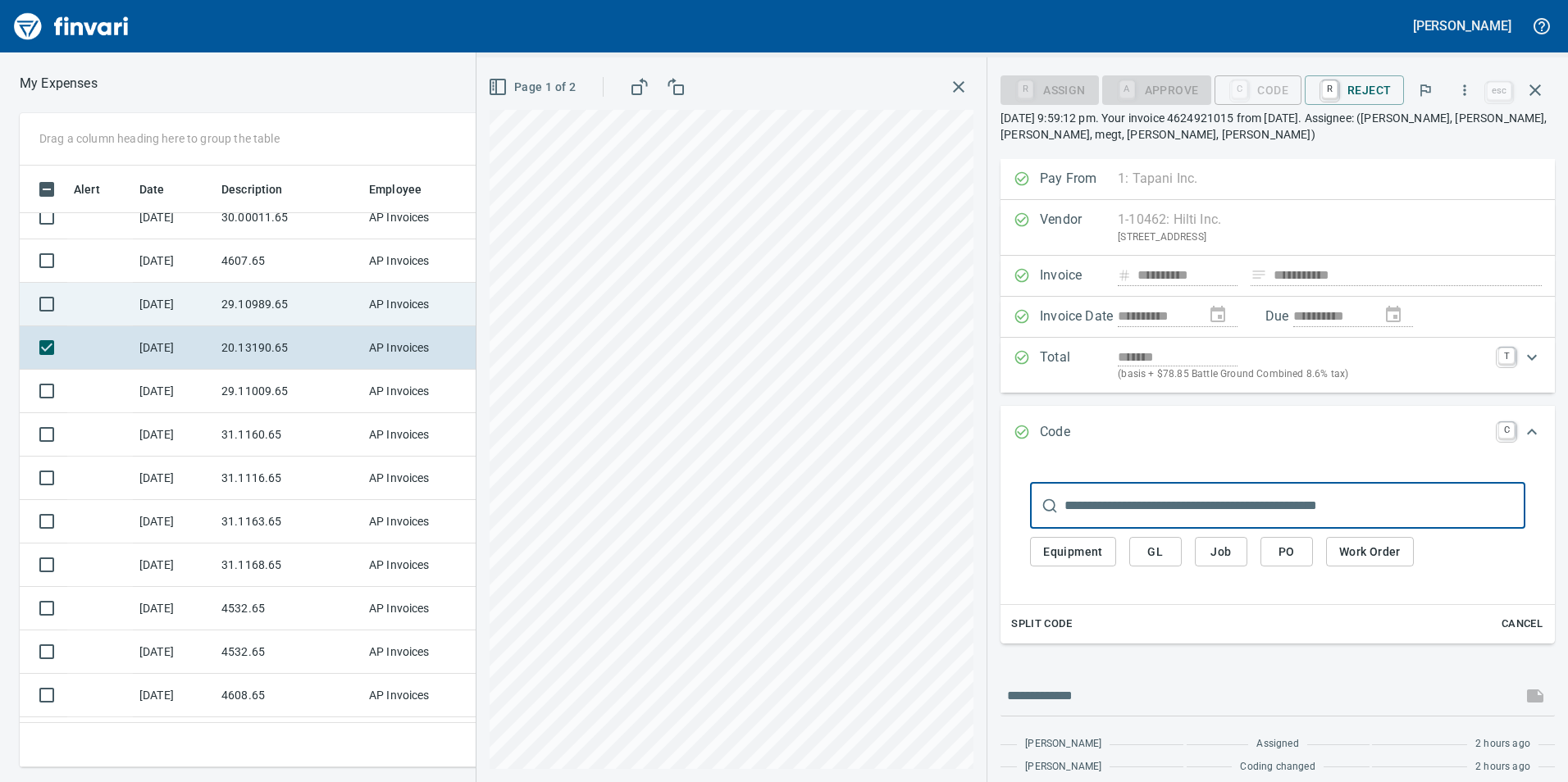
click at [255, 292] on td "29.10989.65" at bounding box center [289, 304] width 147 height 44
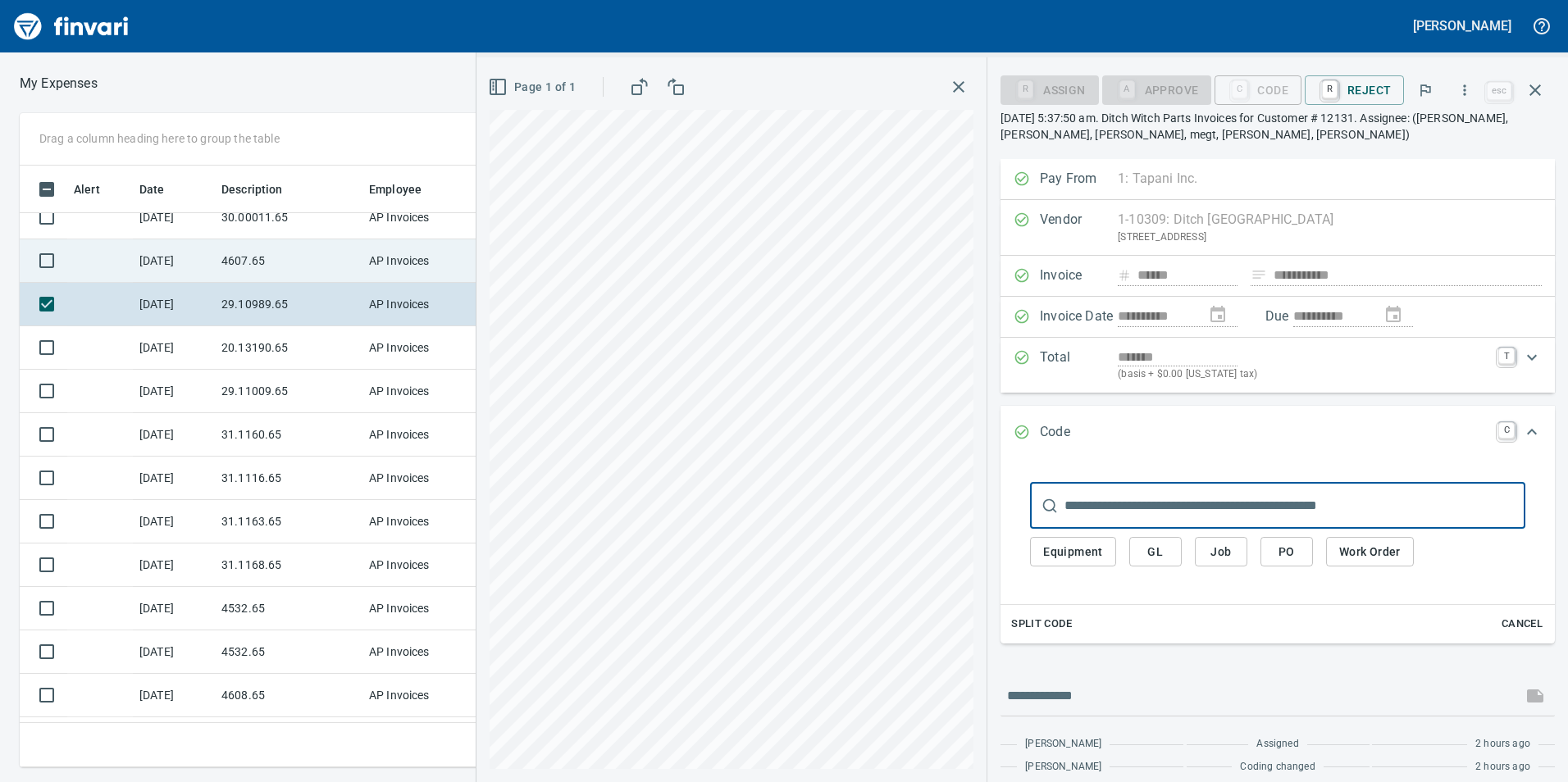
click at [260, 254] on td "4607.65" at bounding box center [289, 261] width 147 height 44
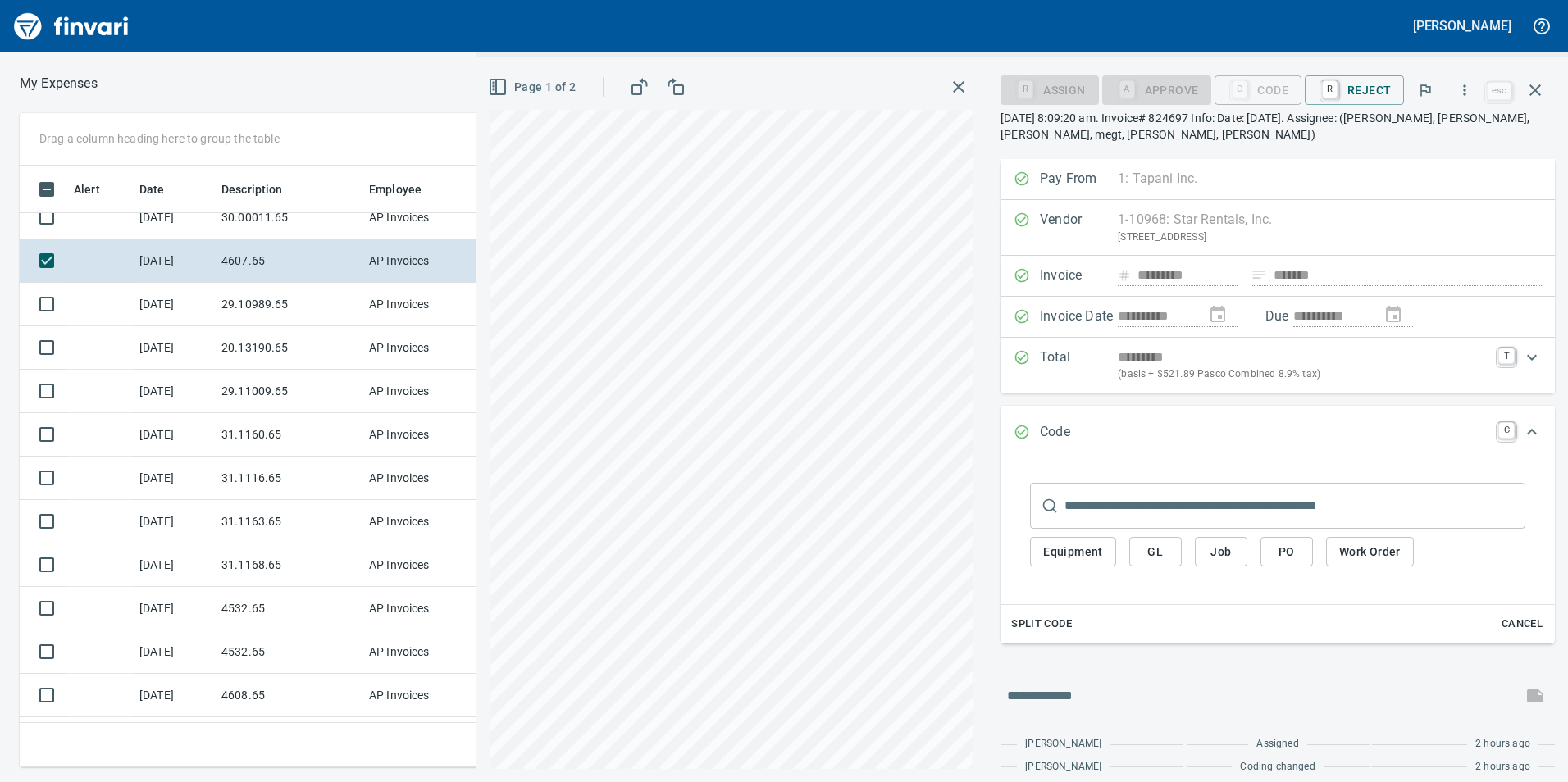
click at [775, 77] on div "Page 1 of 2" at bounding box center [731, 419] width 510 height 725
click at [1226, 554] on span "Job" at bounding box center [1221, 552] width 27 height 21
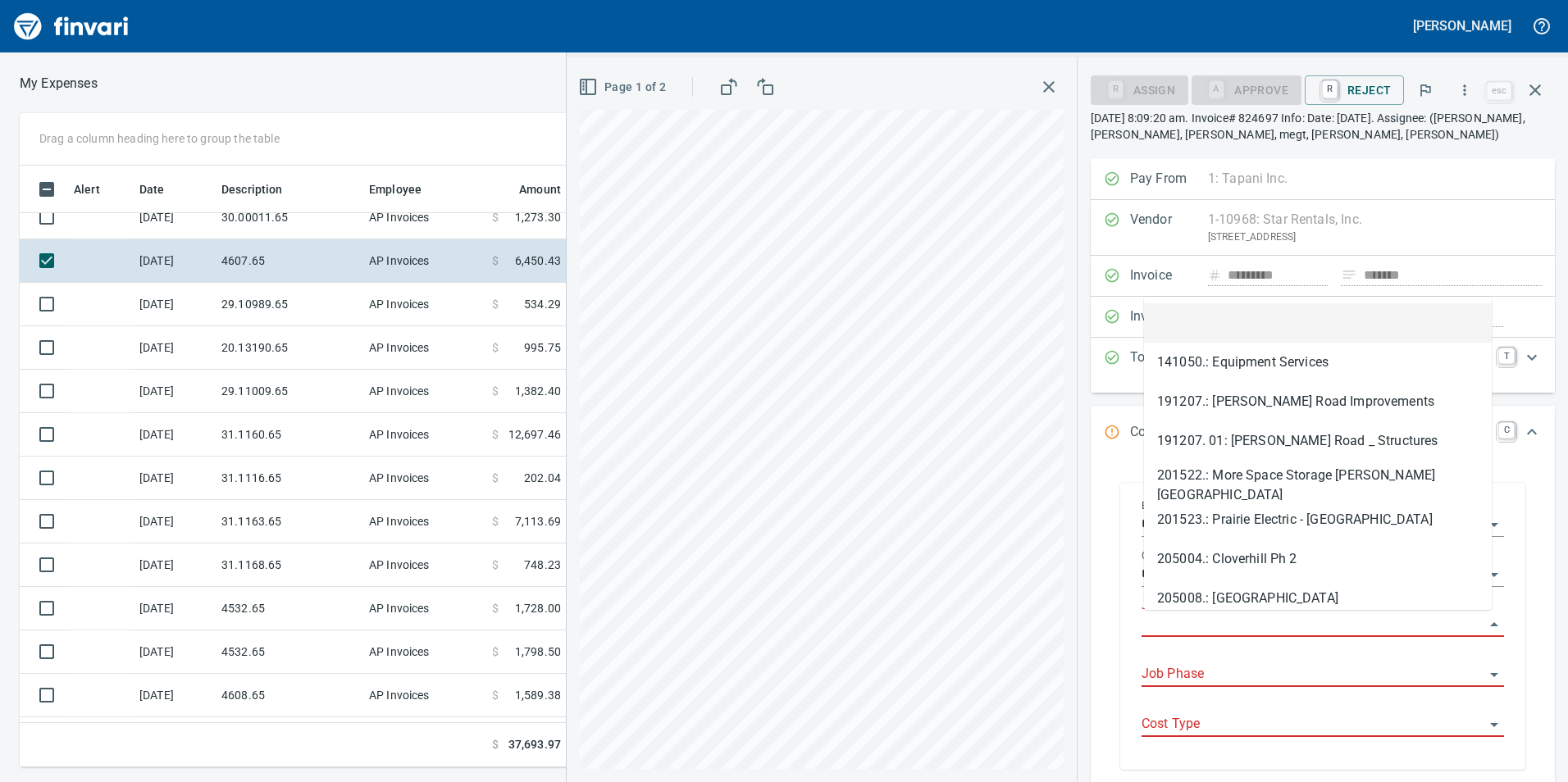
click at [1181, 634] on input "Job" at bounding box center [1313, 624] width 343 height 23
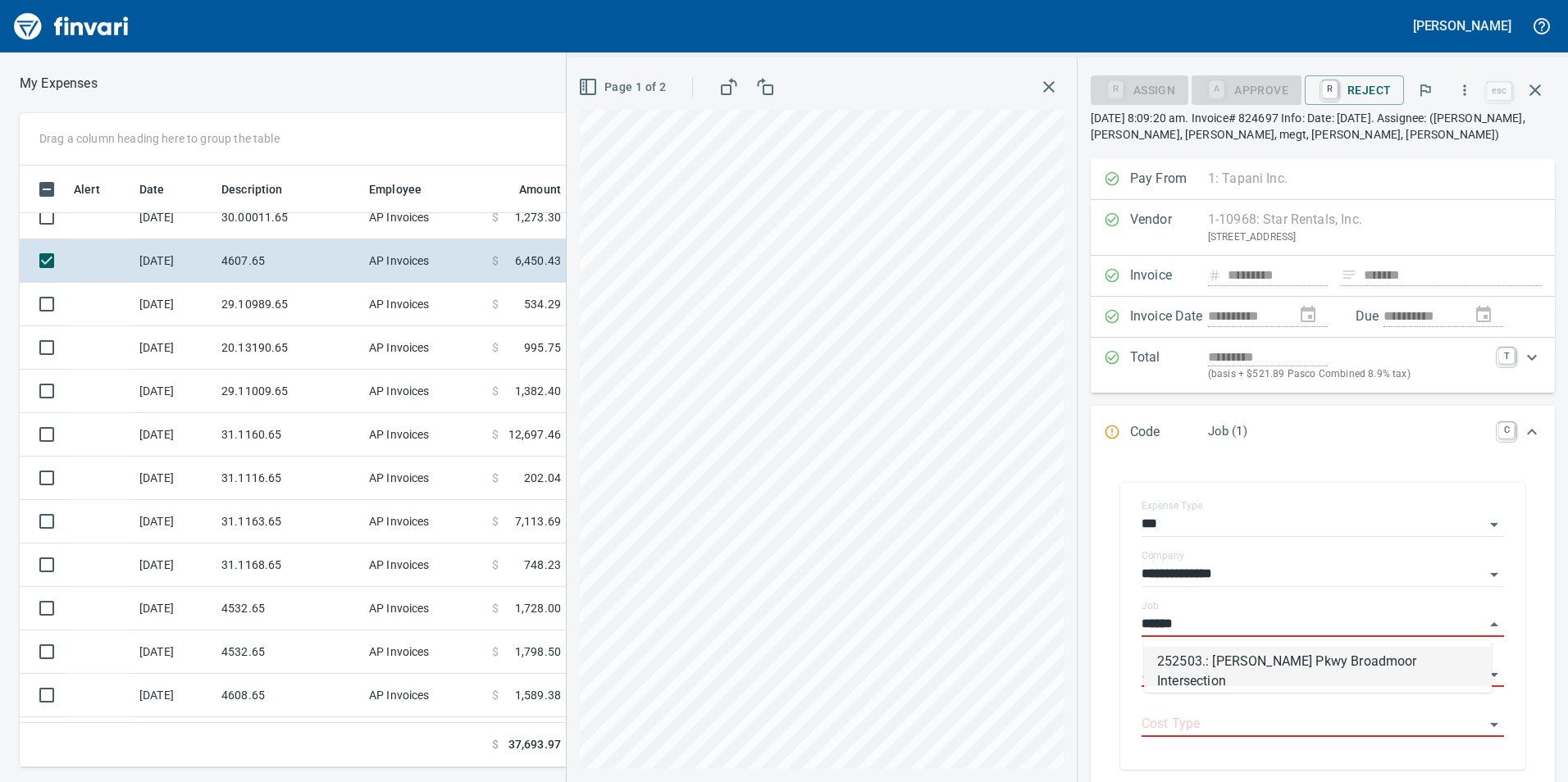
scroll to position [590, 1094]
click at [1443, 656] on li "252503.: [PERSON_NAME] Pkwy Broadmoor Intersection" at bounding box center [1318, 667] width 348 height 39
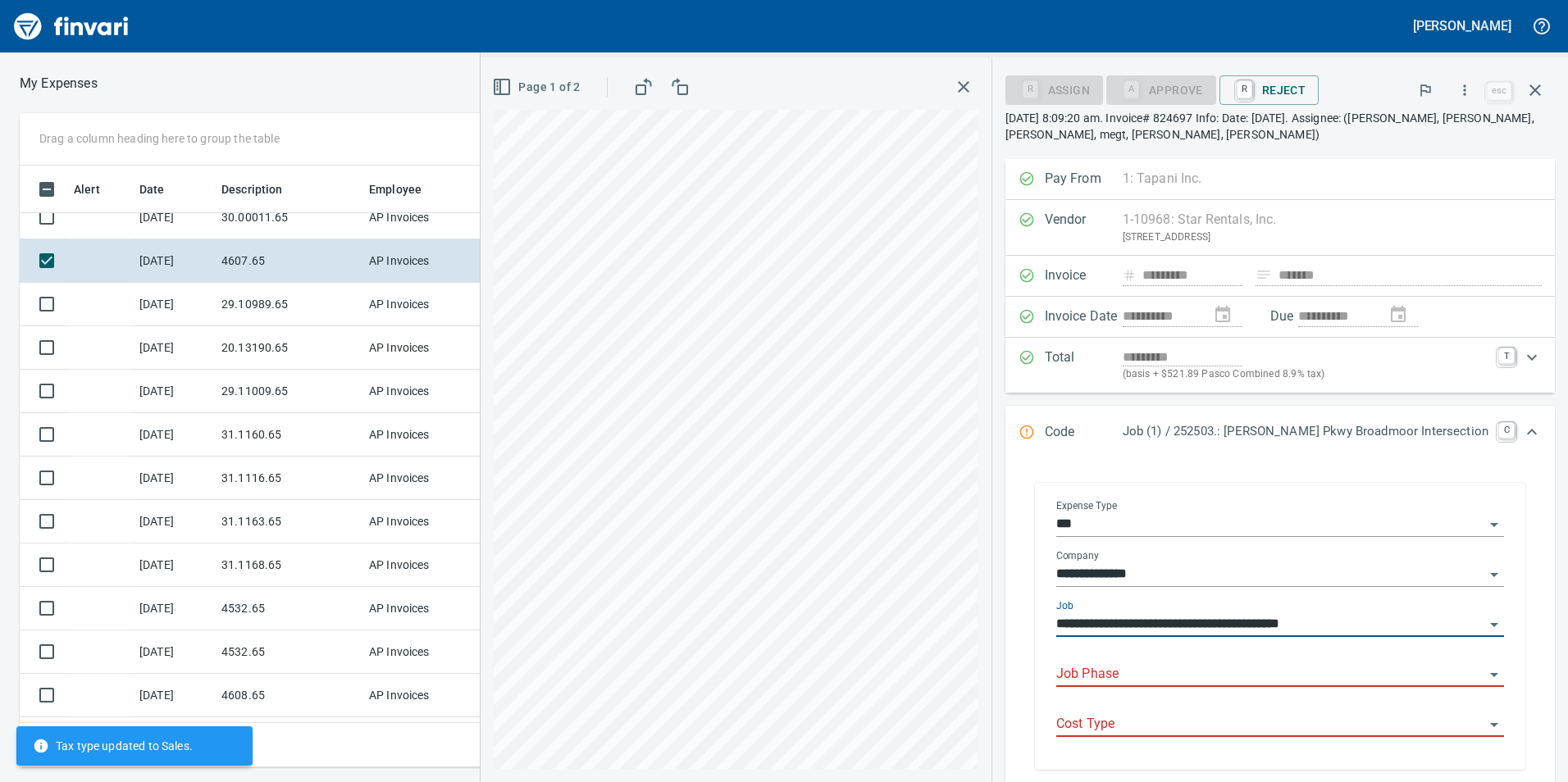
type input "**********"
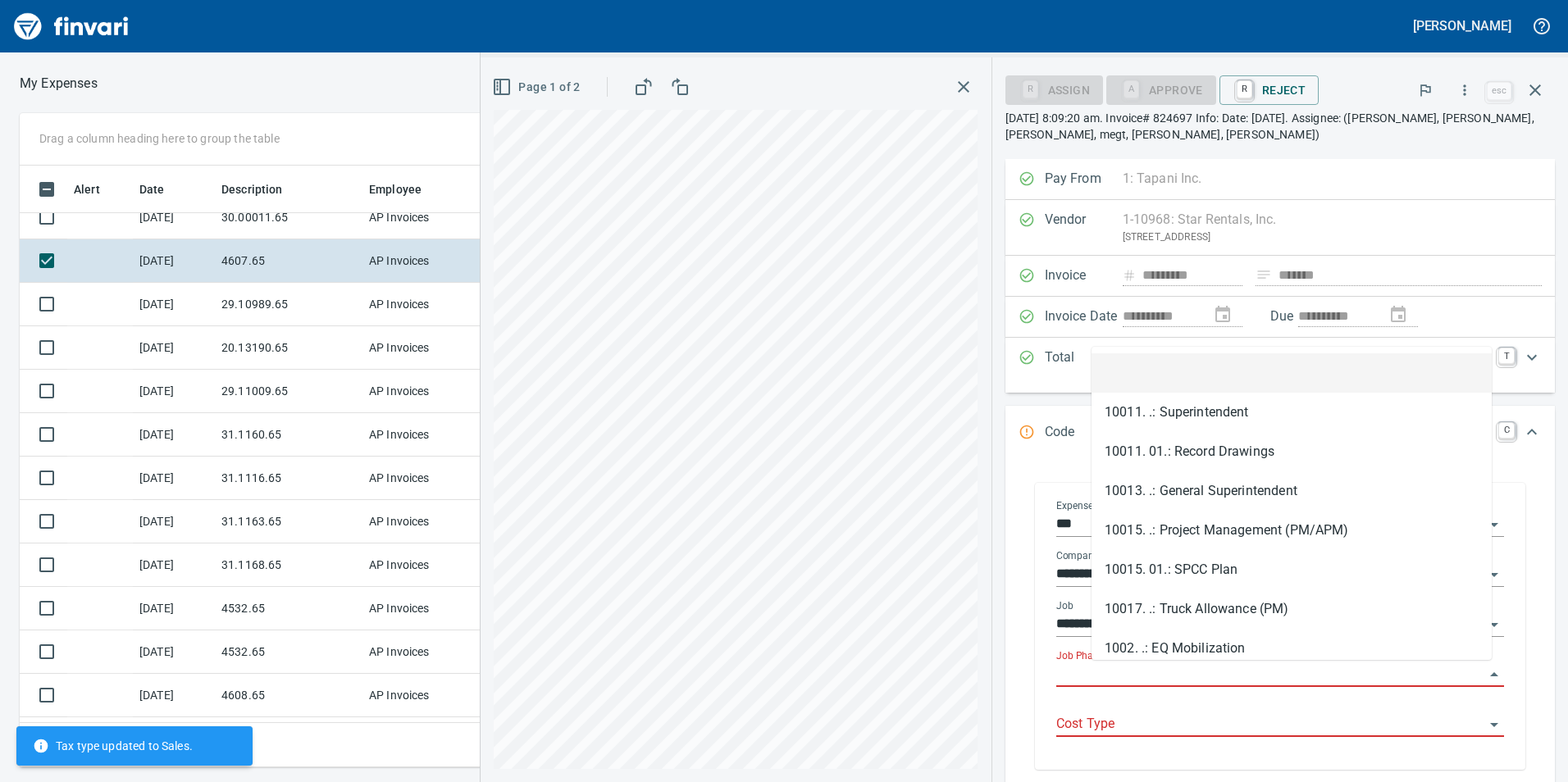
click at [1310, 668] on input "Job Phase" at bounding box center [1270, 675] width 428 height 23
type input "*"
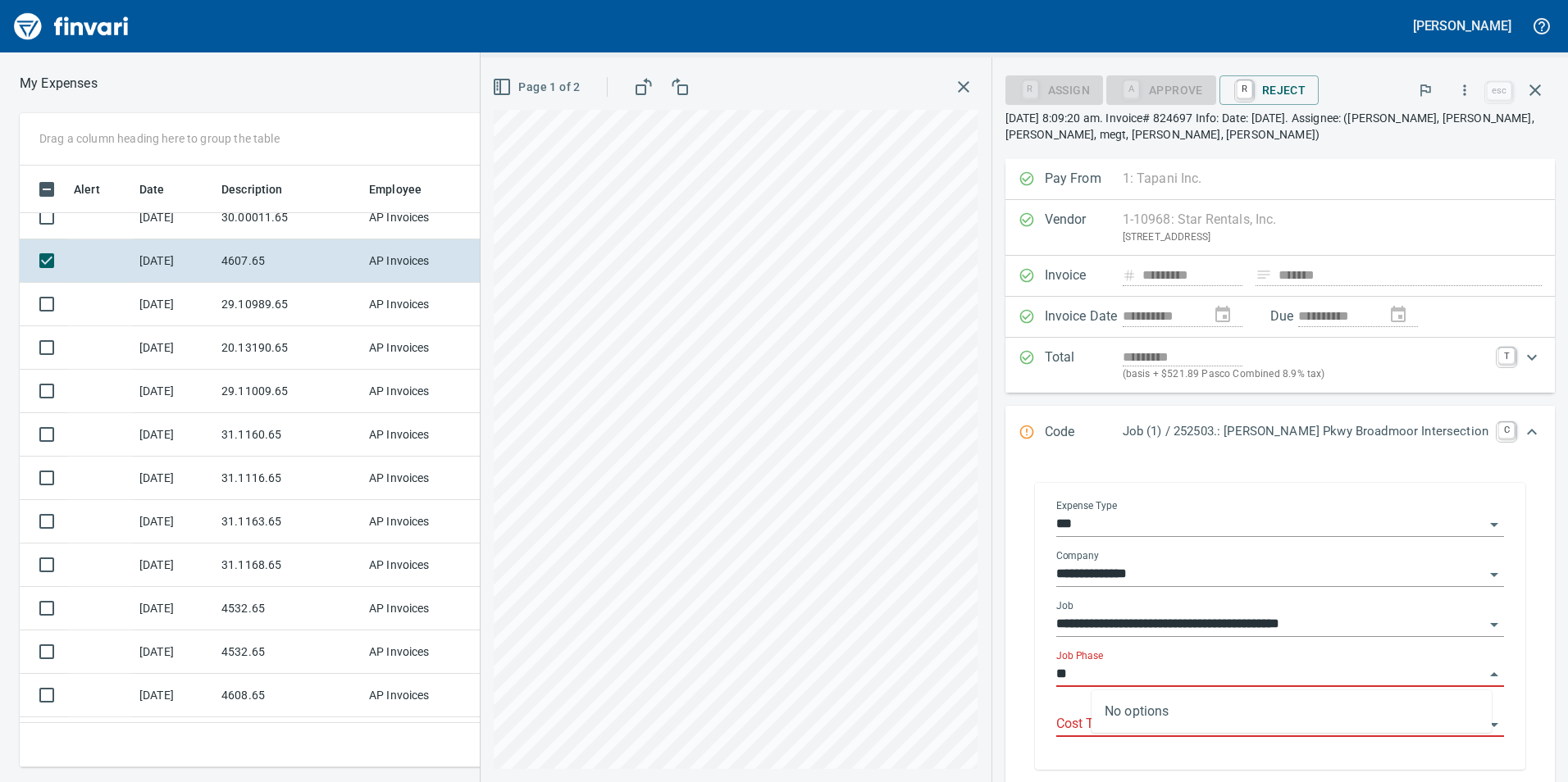
type input "*"
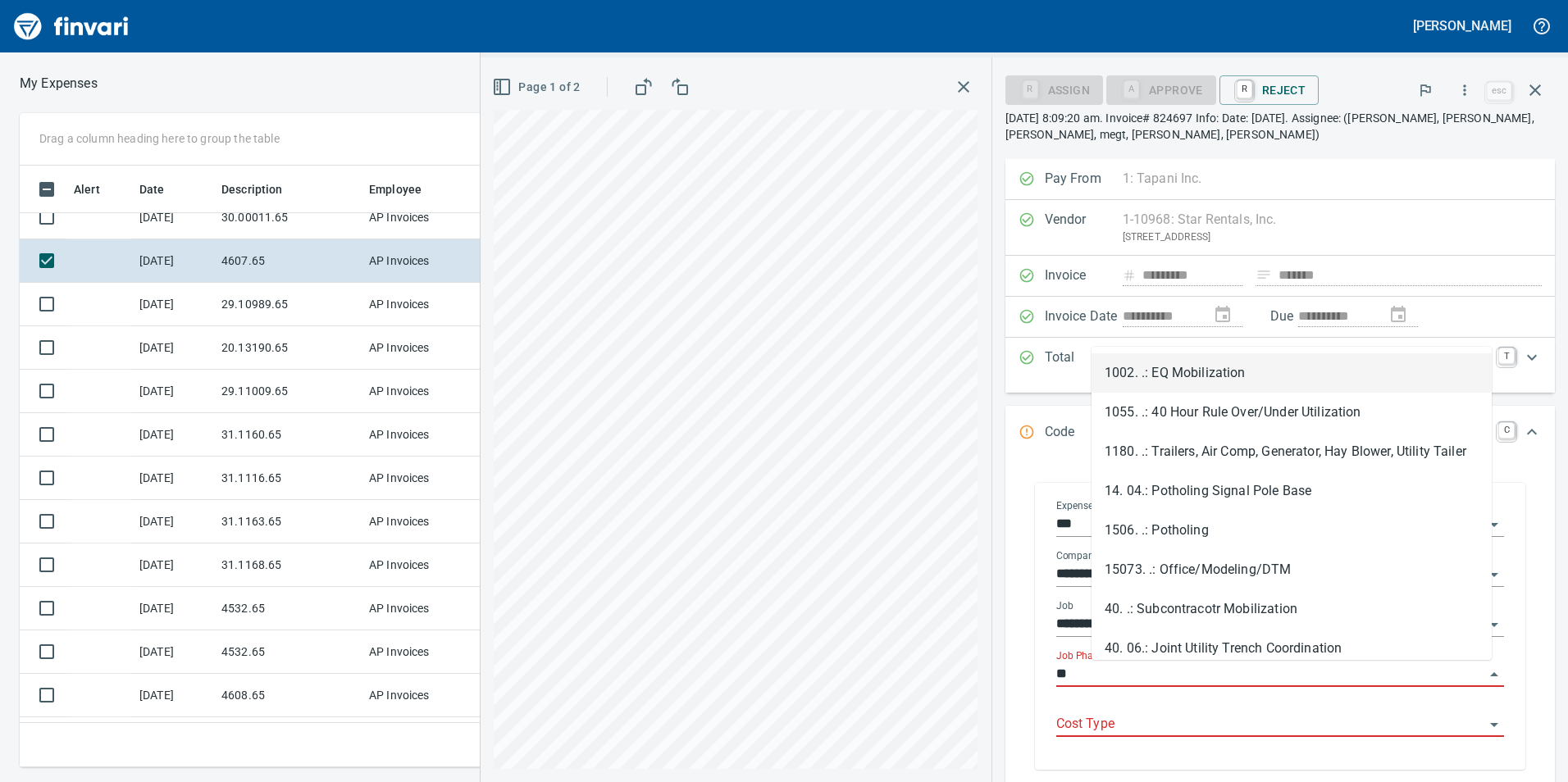
type input "*"
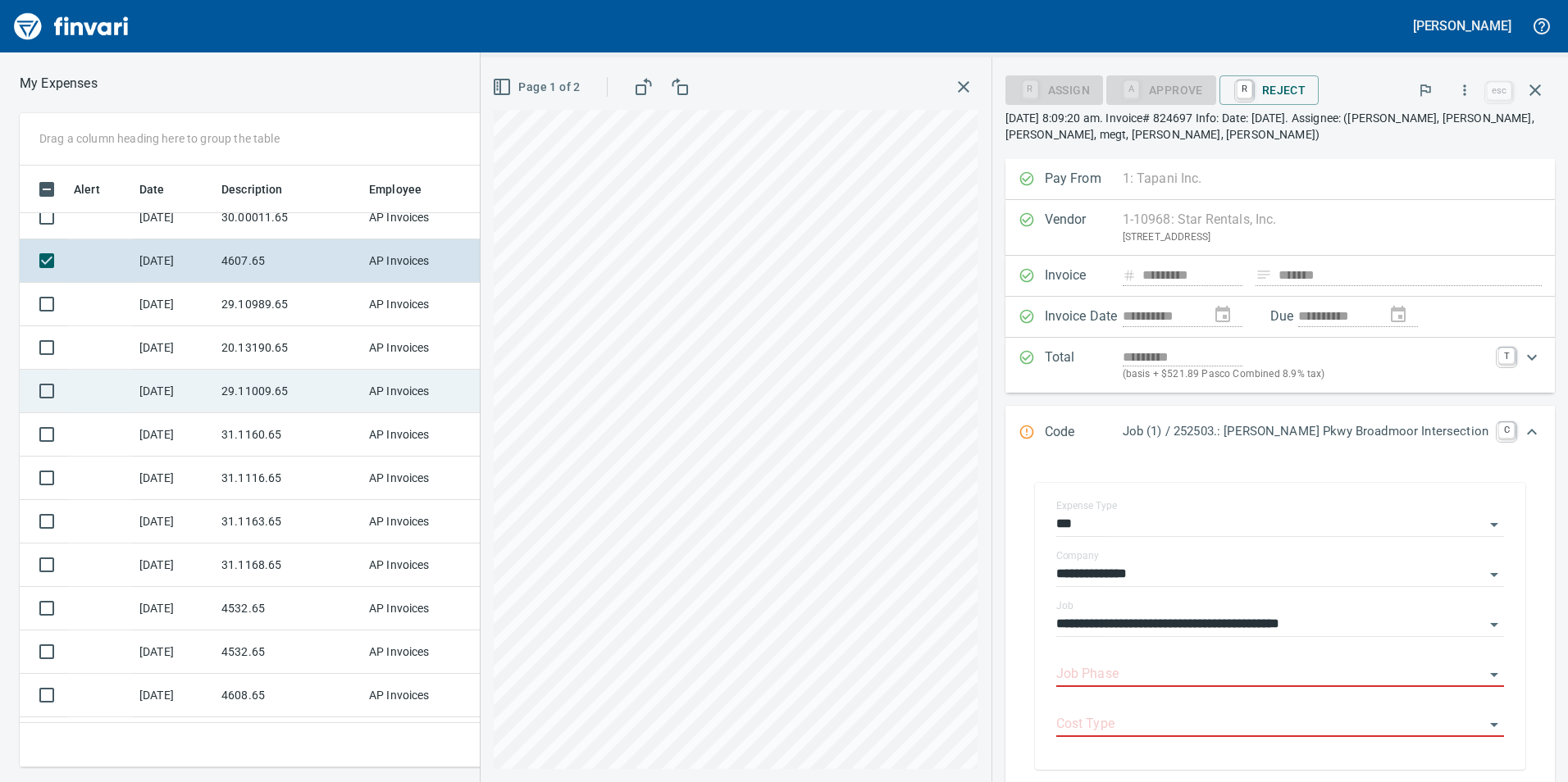
scroll to position [0, 0]
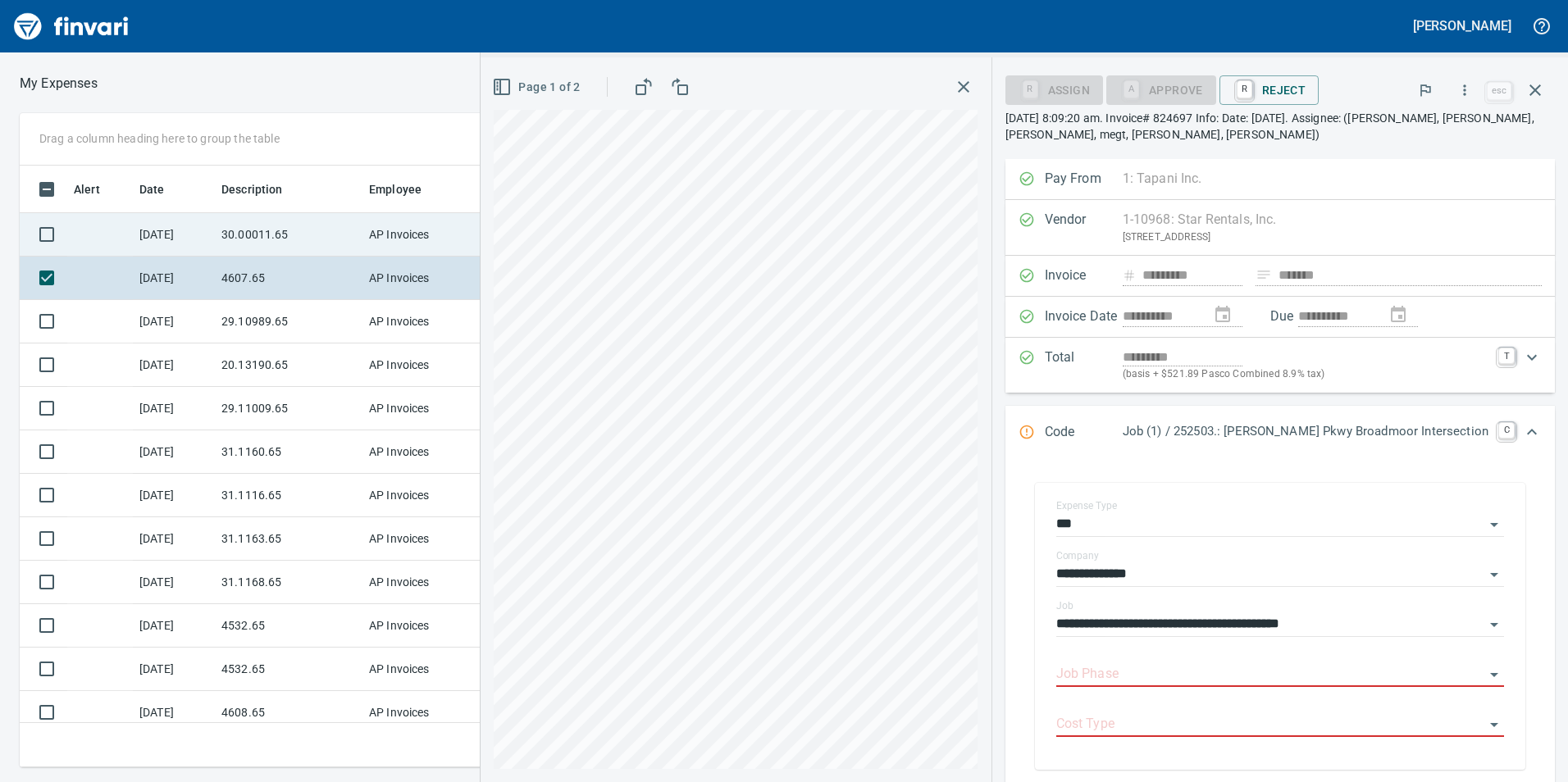
click at [315, 232] on td "30.00011.65" at bounding box center [289, 235] width 147 height 44
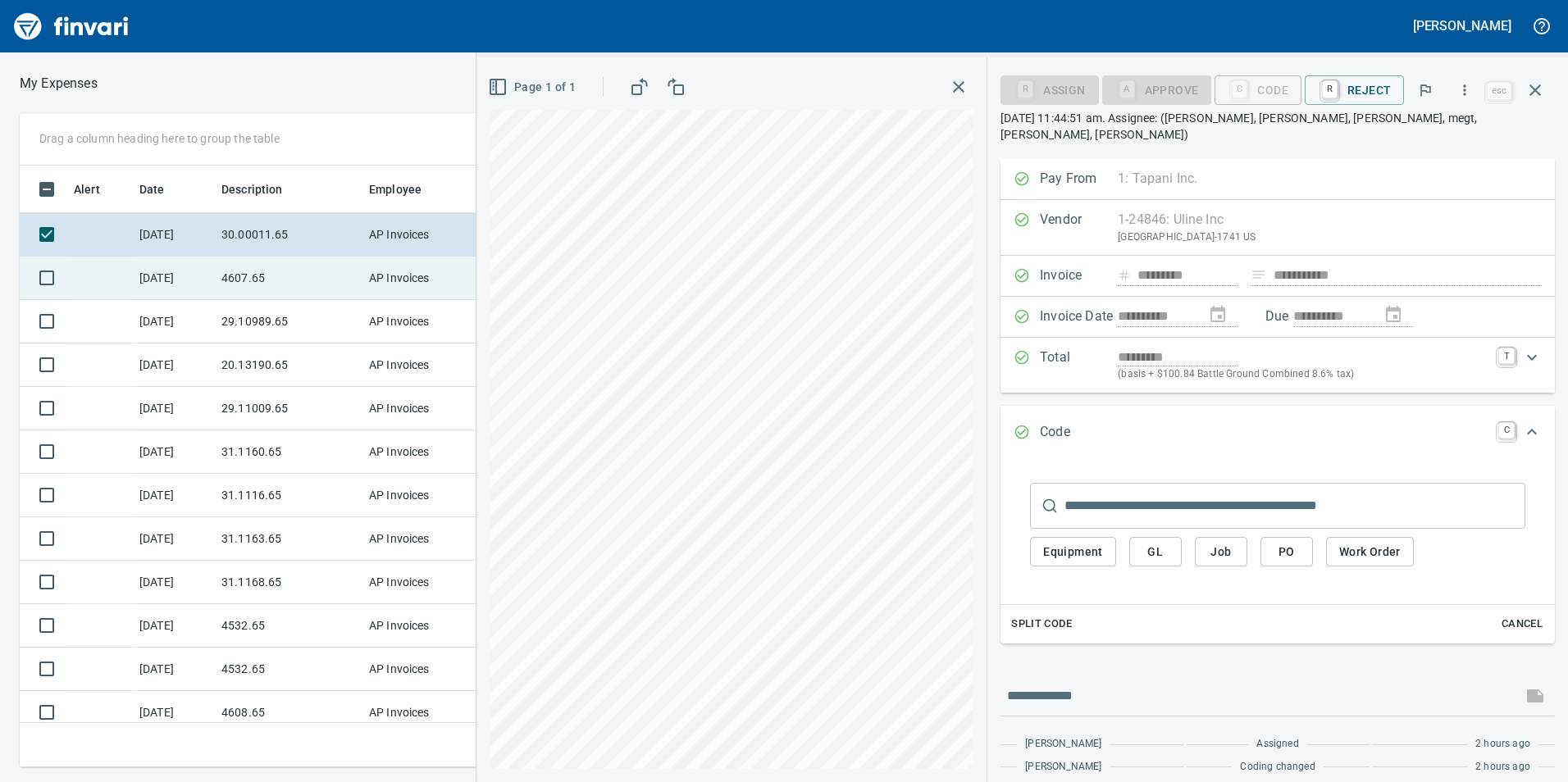
click at [286, 274] on td "4607.65" at bounding box center [289, 278] width 147 height 44
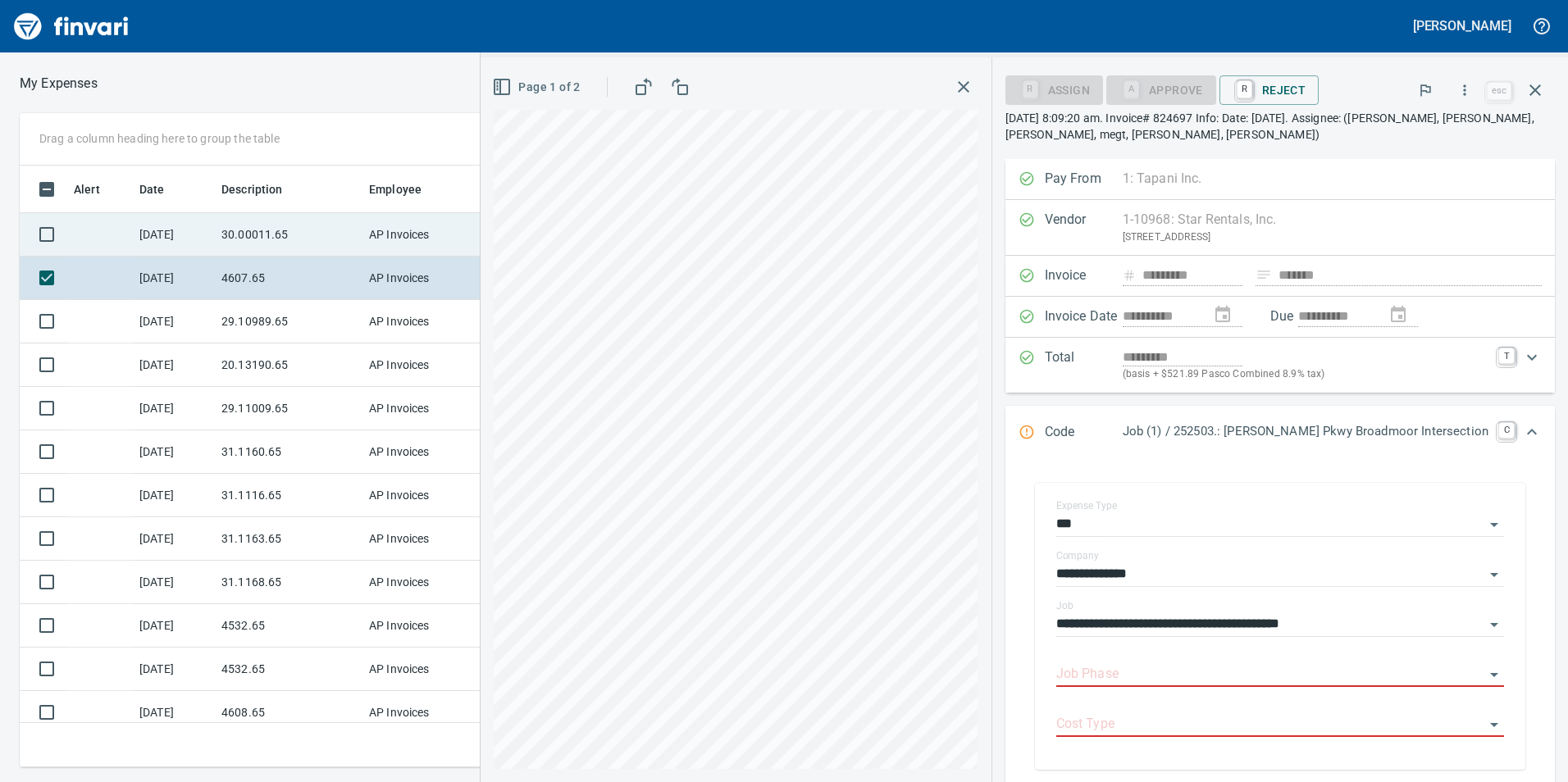
click at [376, 243] on td "AP Invoices" at bounding box center [424, 235] width 123 height 44
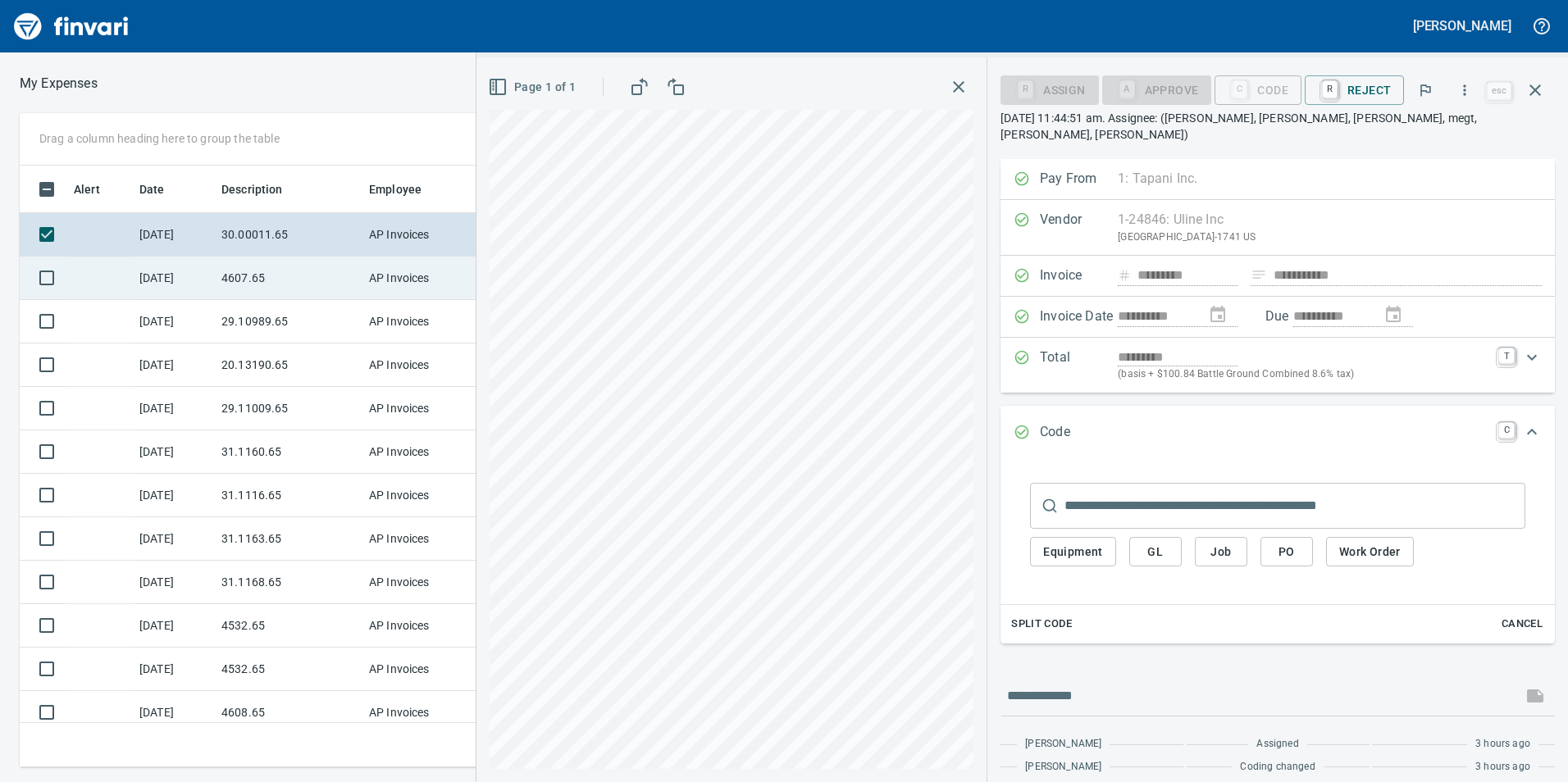
click at [261, 290] on td "4607.65" at bounding box center [289, 278] width 147 height 44
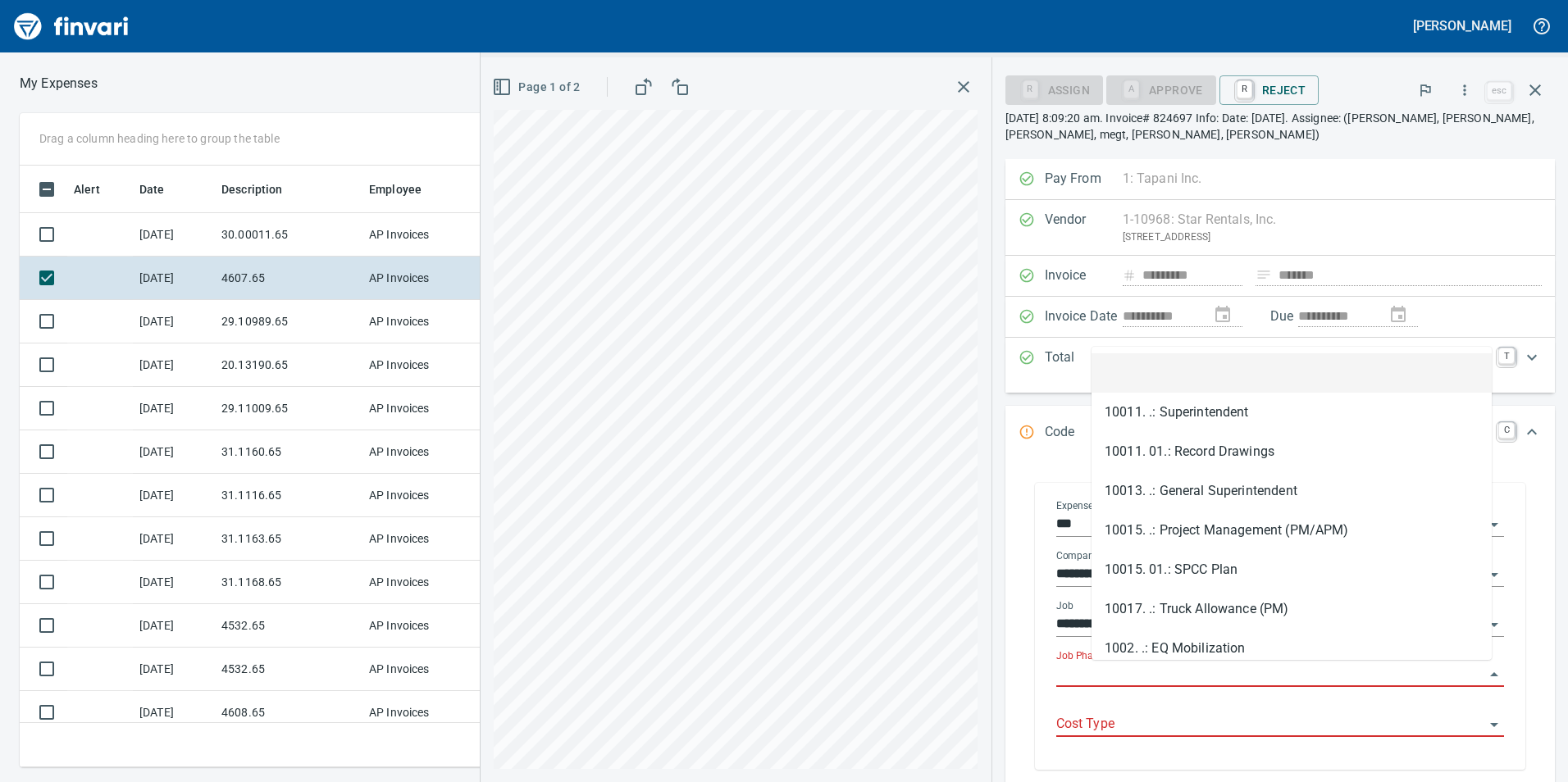
click at [1223, 665] on input "Job Phase" at bounding box center [1270, 675] width 428 height 23
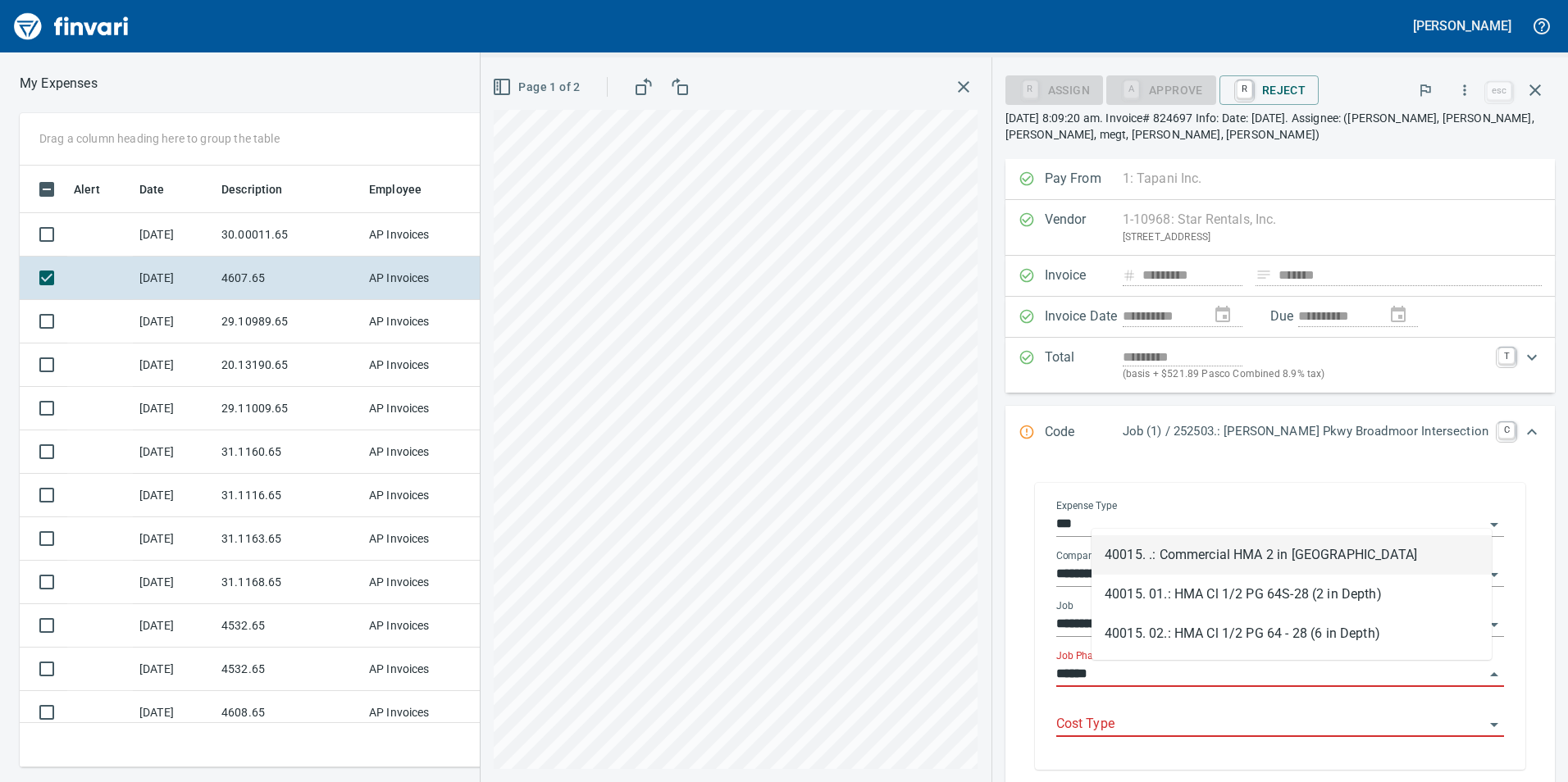
scroll to position [590, 1094]
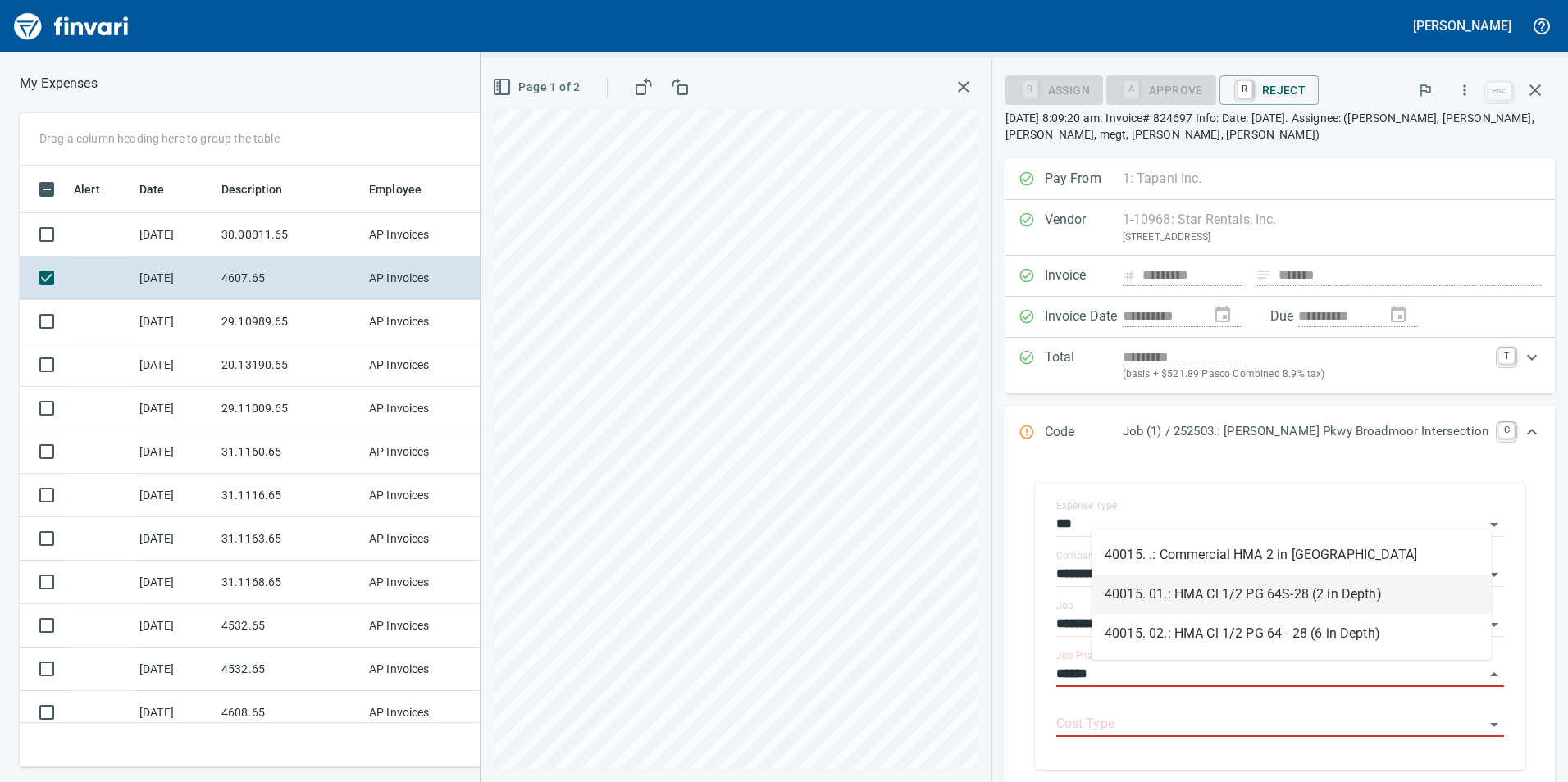
click at [1210, 600] on li "40015. 01.: HMA Cl 1/2 PG 64S-28 (2 in Depth)" at bounding box center [1291, 594] width 400 height 39
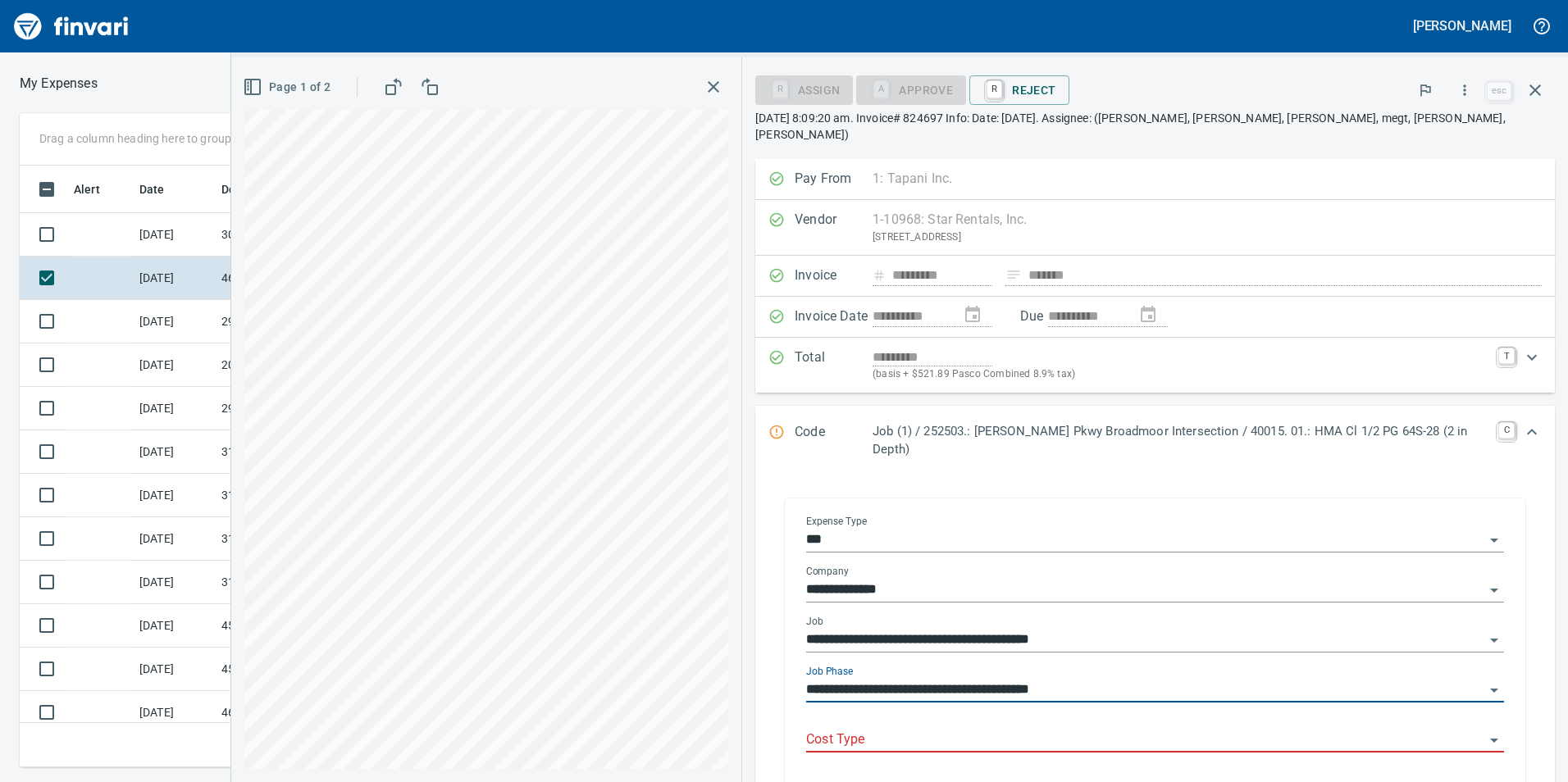
type input "**********"
click at [1032, 729] on input "Cost Type" at bounding box center [1144, 740] width 678 height 23
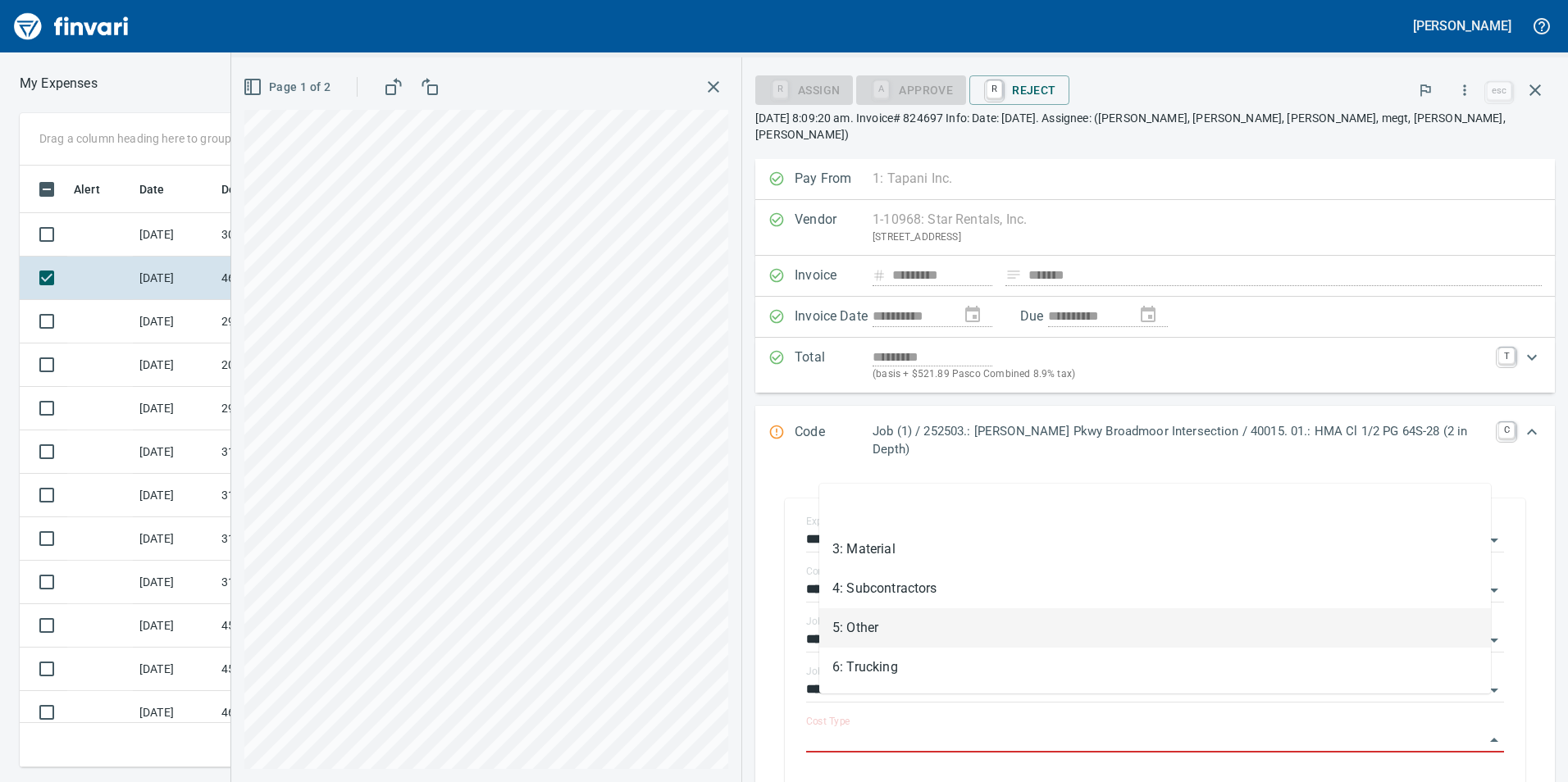
click at [940, 617] on li "5: Other" at bounding box center [1154, 629] width 671 height 39
type input "********"
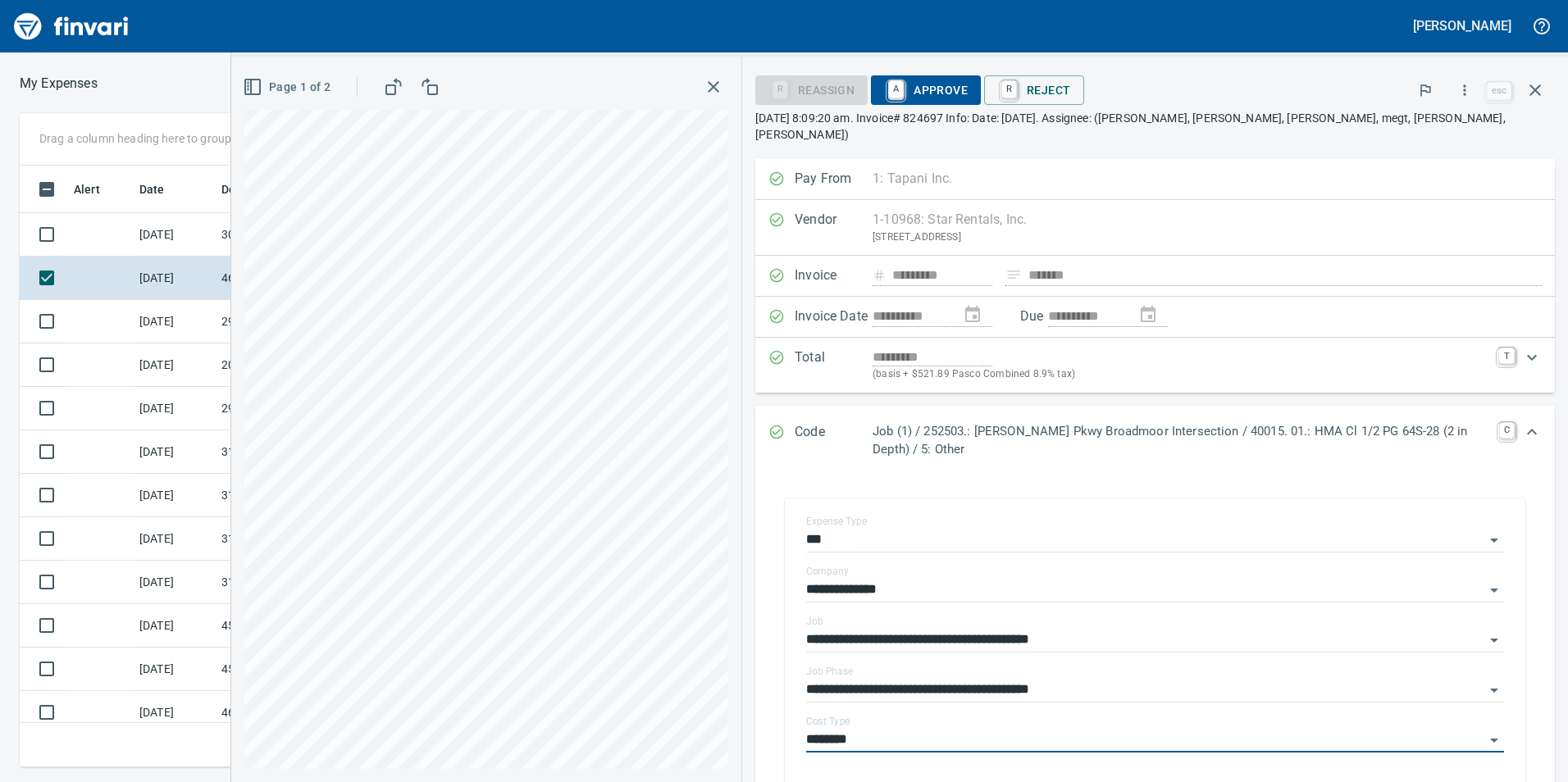
click at [1522, 423] on icon "Expand" at bounding box center [1531, 432] width 20 height 20
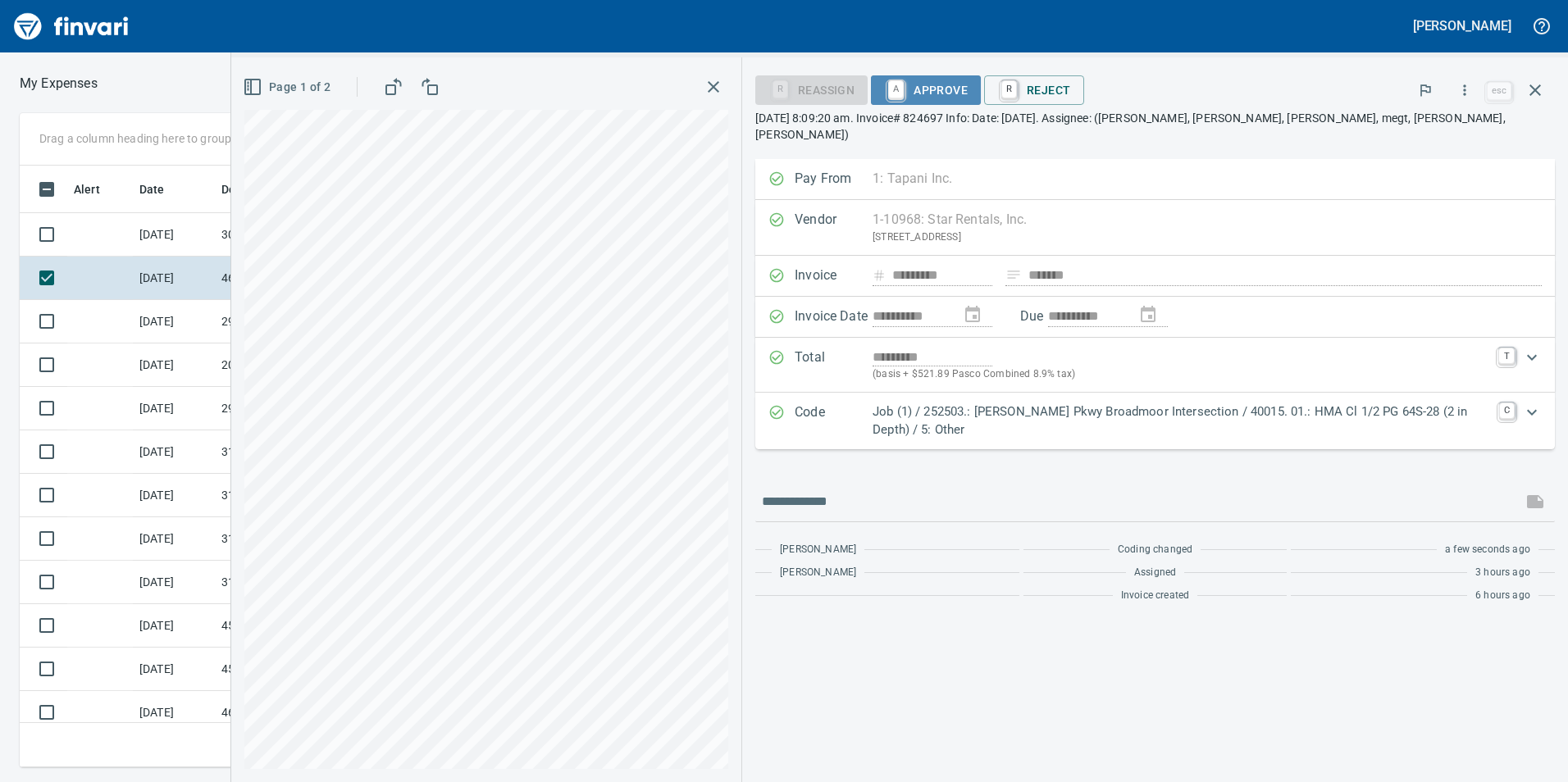
click at [940, 89] on span "A Approve" at bounding box center [926, 90] width 84 height 28
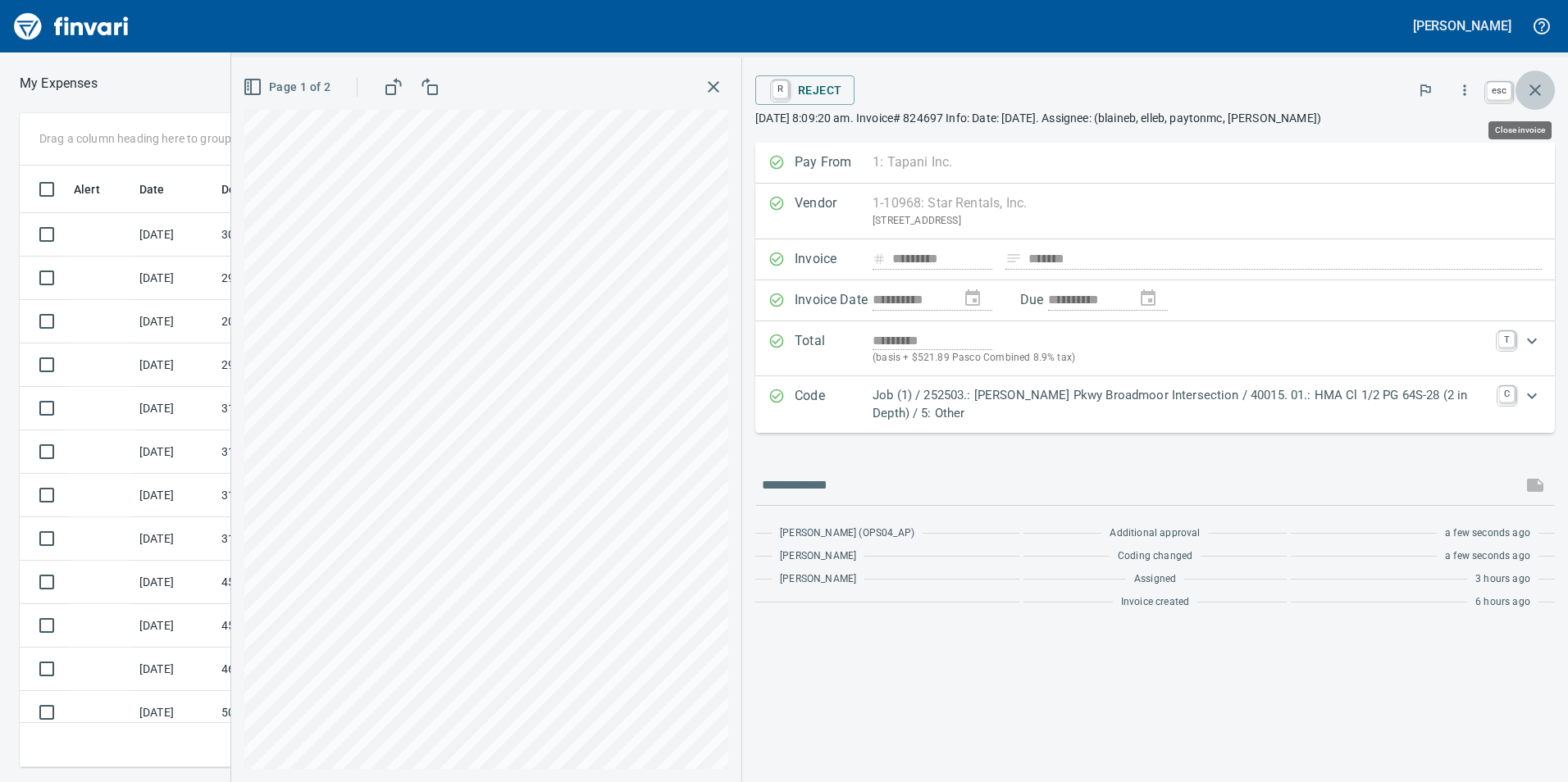
click at [1541, 86] on icon "button" at bounding box center [1535, 90] width 20 height 20
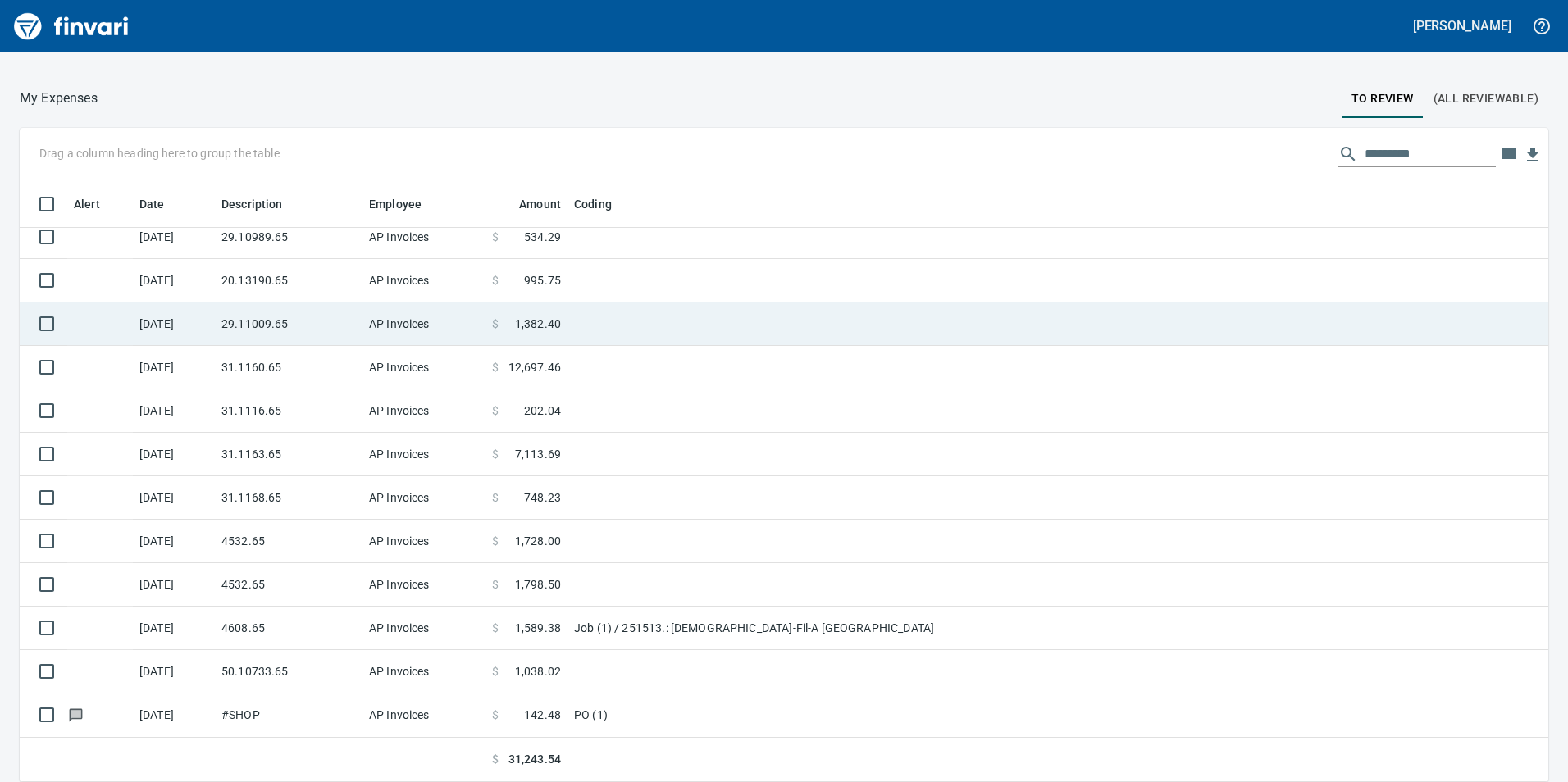
scroll to position [590, 1492]
